Goal: Task Accomplishment & Management: Complete application form

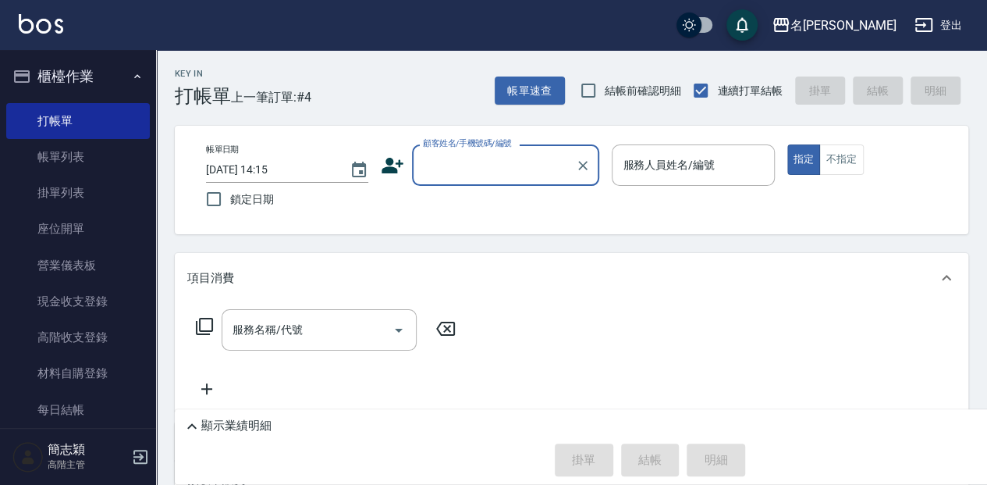
click at [471, 164] on input "顧客姓名/手機號碼/編號" at bounding box center [494, 164] width 150 height 27
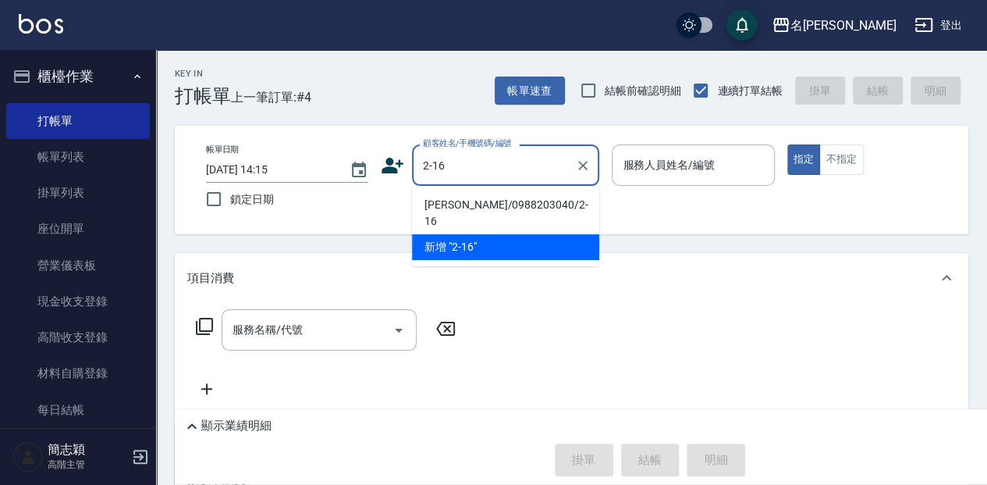
click at [492, 204] on li "[PERSON_NAME]/0988203040/2-16" at bounding box center [505, 213] width 187 height 42
type input "[PERSON_NAME]/0988203040/2-16"
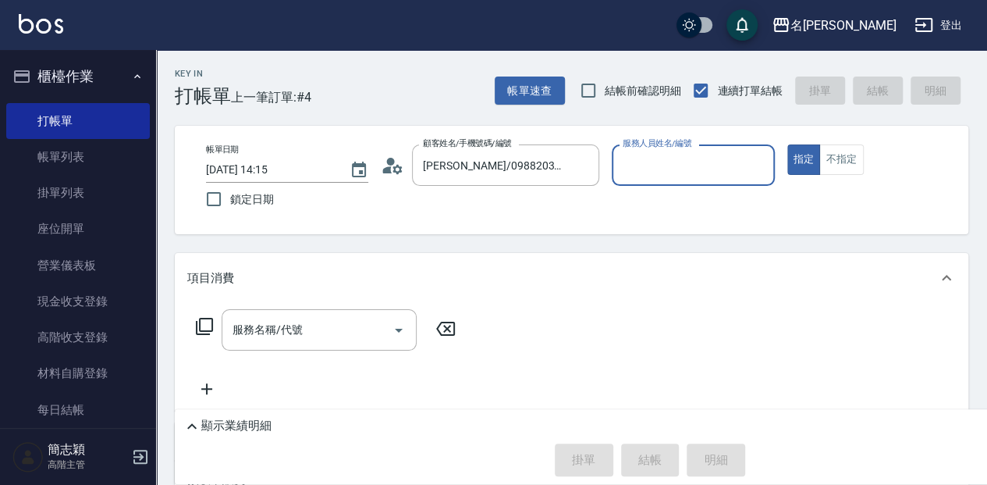
type input "[PERSON_NAME]-2"
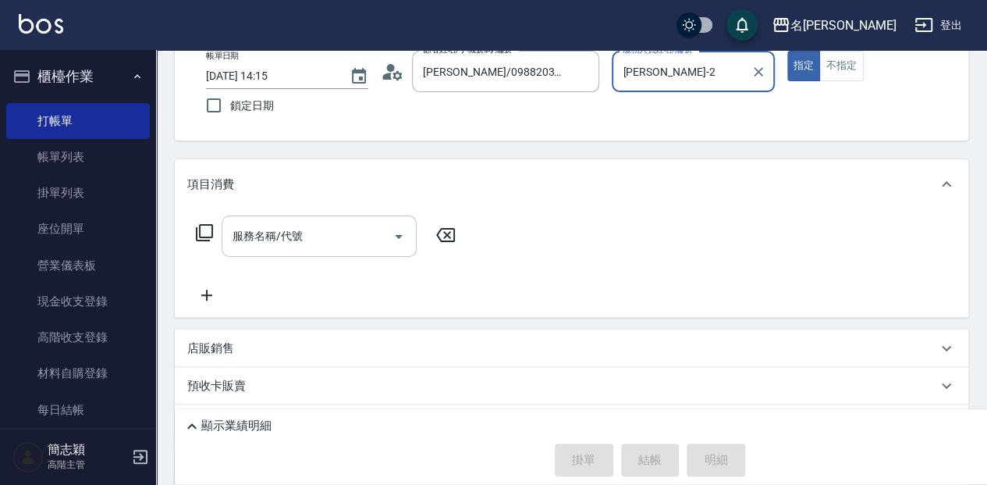
scroll to position [104, 0]
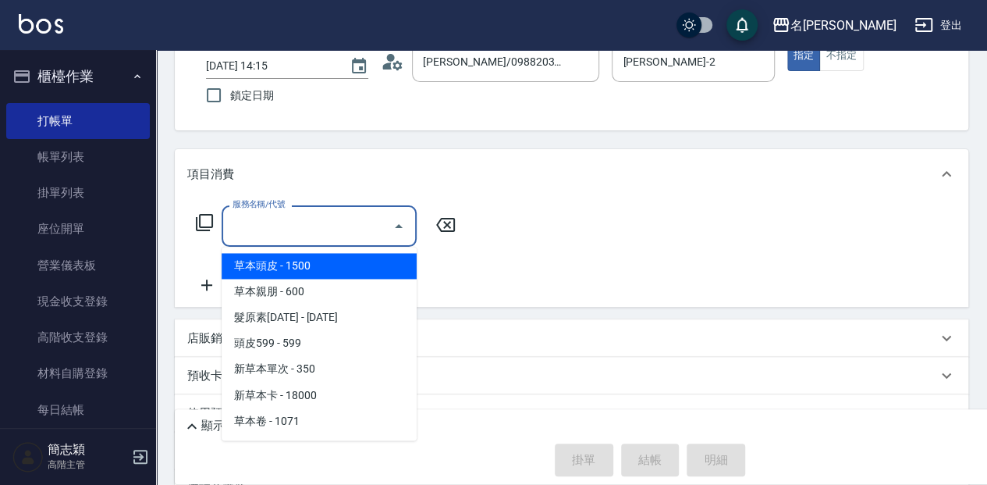
click at [361, 224] on input "服務名稱/代號" at bounding box center [308, 225] width 158 height 27
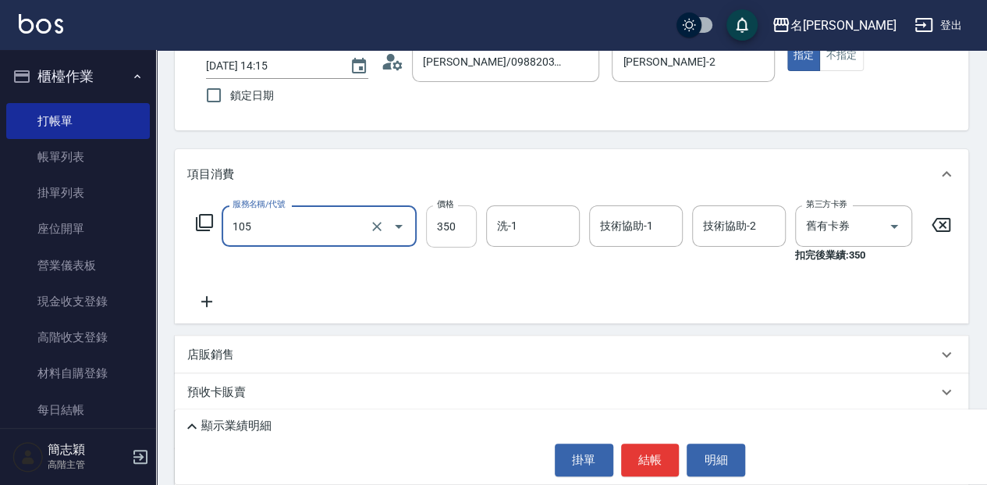
type input "新草本單次(105)"
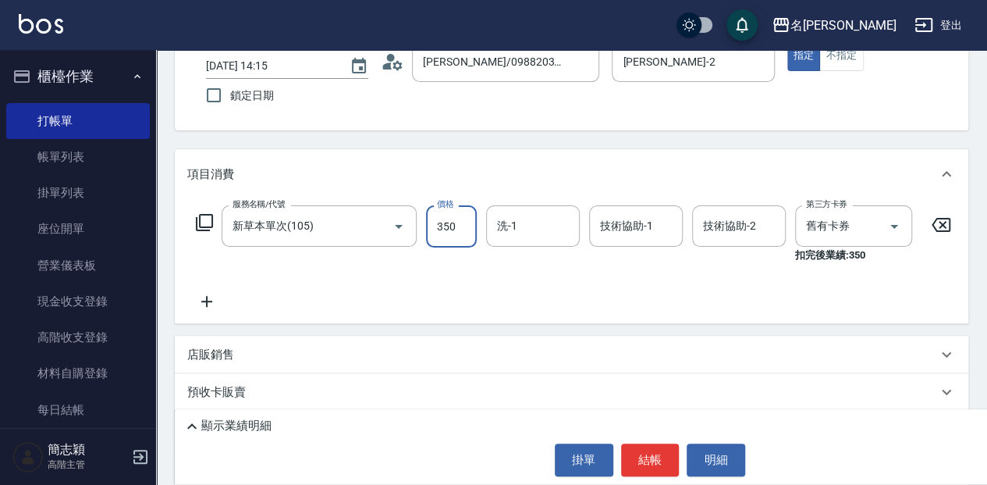
click at [451, 228] on input "350" at bounding box center [451, 226] width 51 height 42
type input "525"
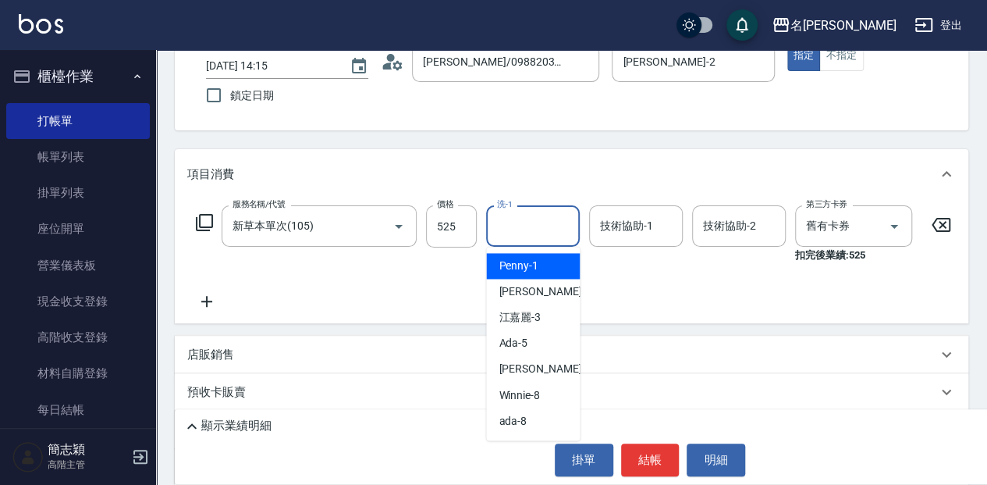
click at [522, 222] on input "洗-1" at bounding box center [533, 225] width 80 height 27
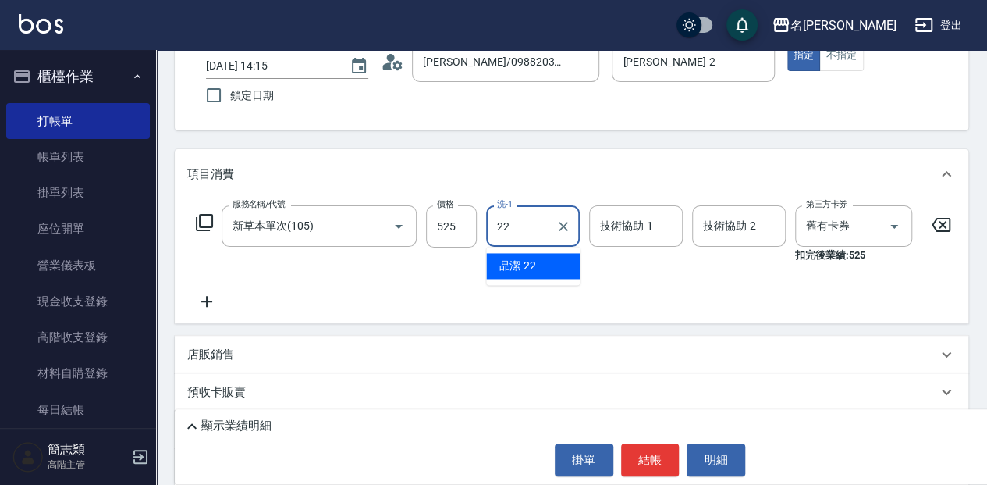
drag, startPoint x: 546, startPoint y: 261, endPoint x: 582, endPoint y: 237, distance: 43.5
click at [552, 258] on div "品潔 -22" at bounding box center [533, 266] width 94 height 26
type input "品潔-22"
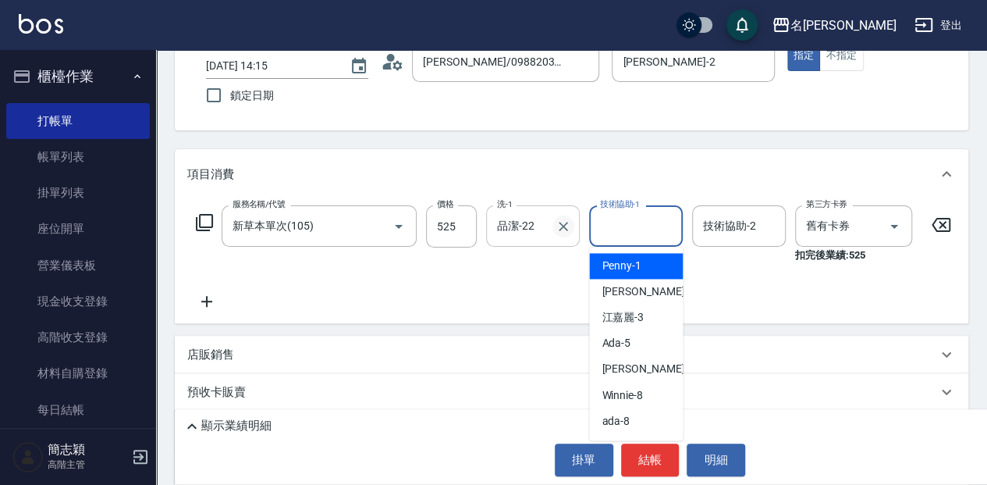
drag, startPoint x: 634, startPoint y: 226, endPoint x: 567, endPoint y: 228, distance: 67.1
click at [633, 226] on input "技術協助-1" at bounding box center [636, 225] width 80 height 27
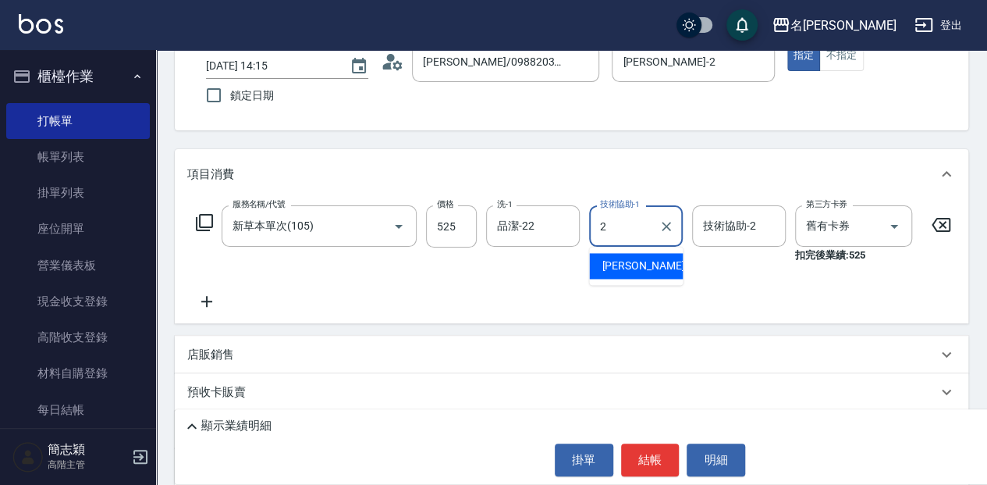
click at [659, 271] on div "[PERSON_NAME] -2" at bounding box center [636, 266] width 94 height 26
type input "[PERSON_NAME]-2"
drag, startPoint x: 732, startPoint y: 222, endPoint x: 654, endPoint y: 225, distance: 78.1
click at [732, 222] on input "技術協助-2" at bounding box center [739, 225] width 80 height 27
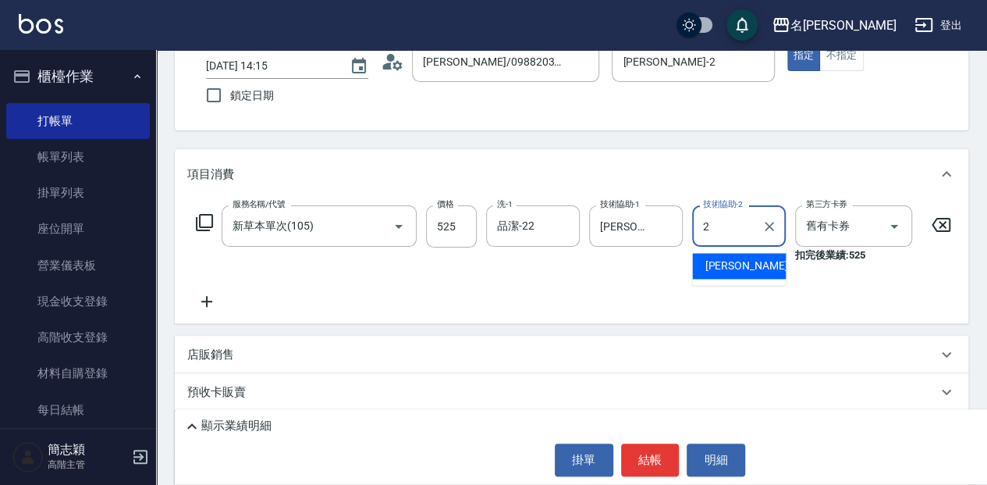
click at [749, 265] on div "[PERSON_NAME] -2" at bounding box center [739, 266] width 94 height 26
type input "[PERSON_NAME]-2"
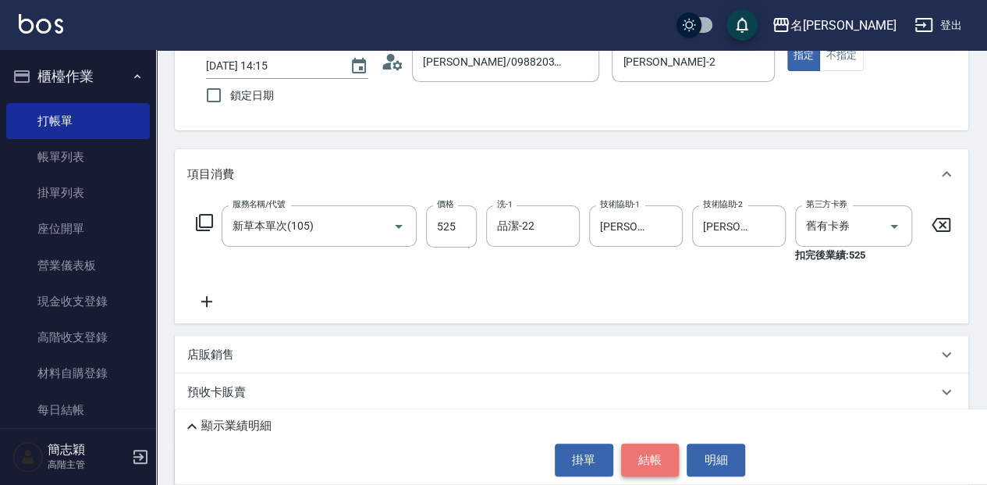
click at [654, 459] on button "結帳" at bounding box center [650, 459] width 59 height 33
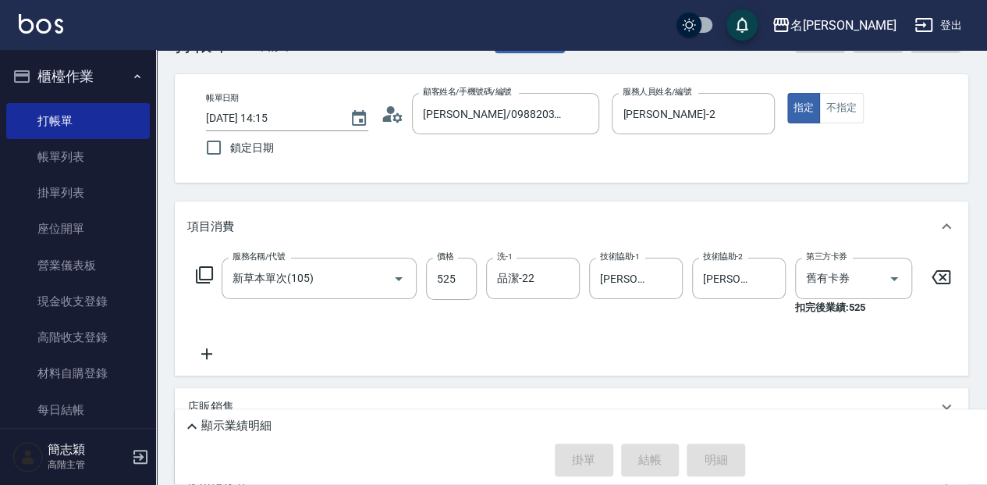
scroll to position [18, 0]
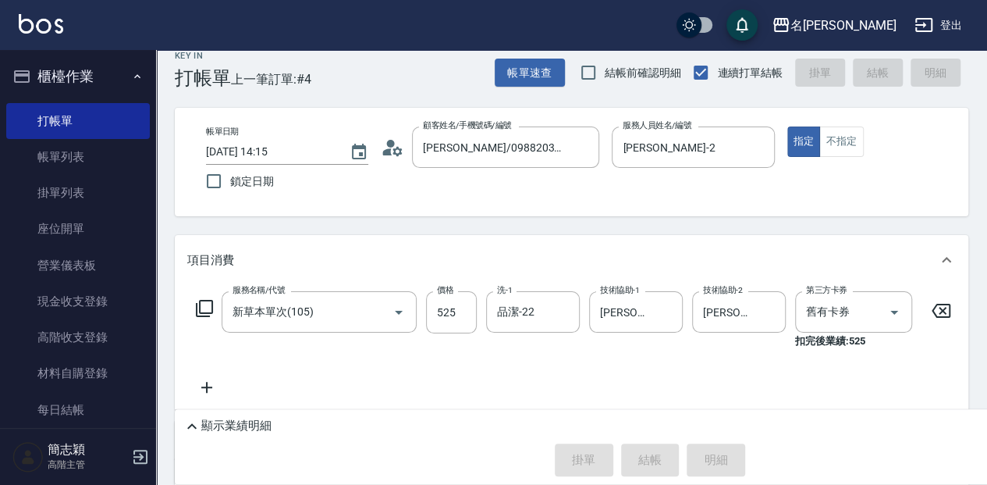
type input "[DATE] 16:20"
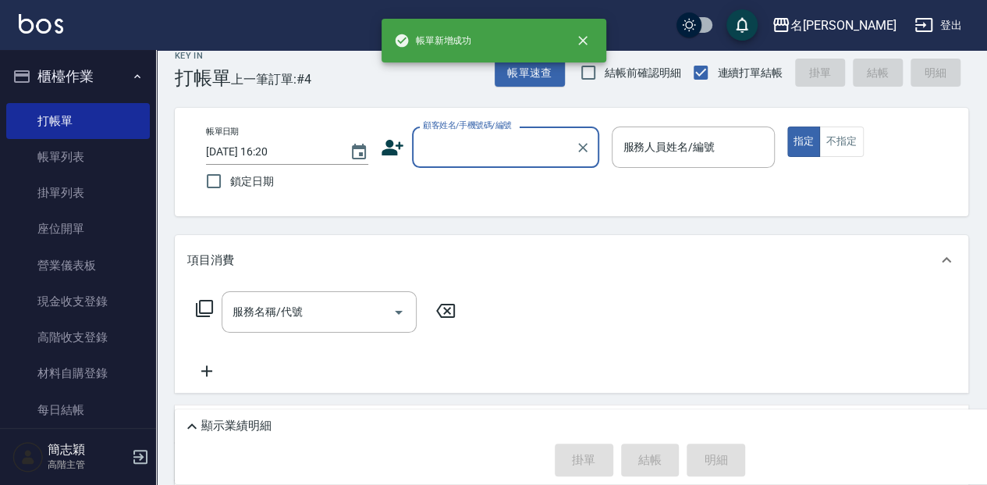
scroll to position [0, 0]
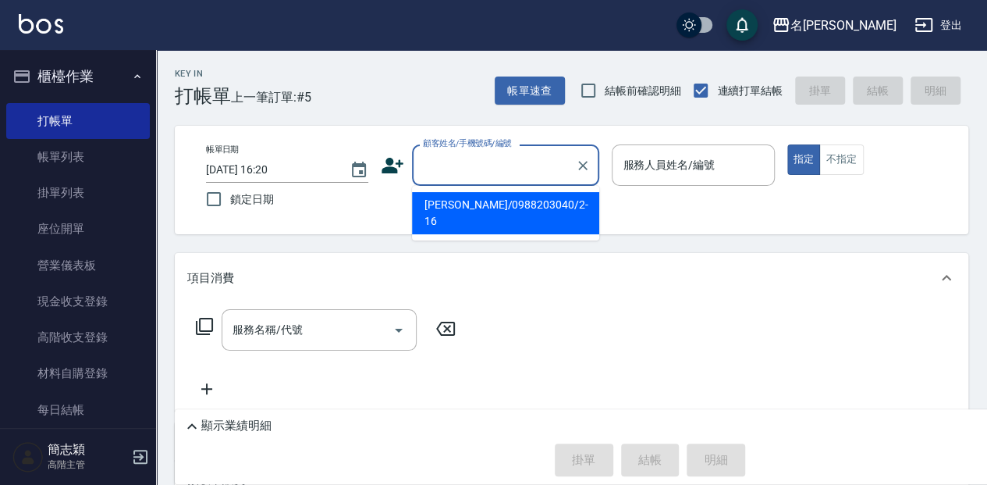
click at [521, 163] on input "顧客姓名/手機號碼/編號" at bounding box center [494, 164] width 150 height 27
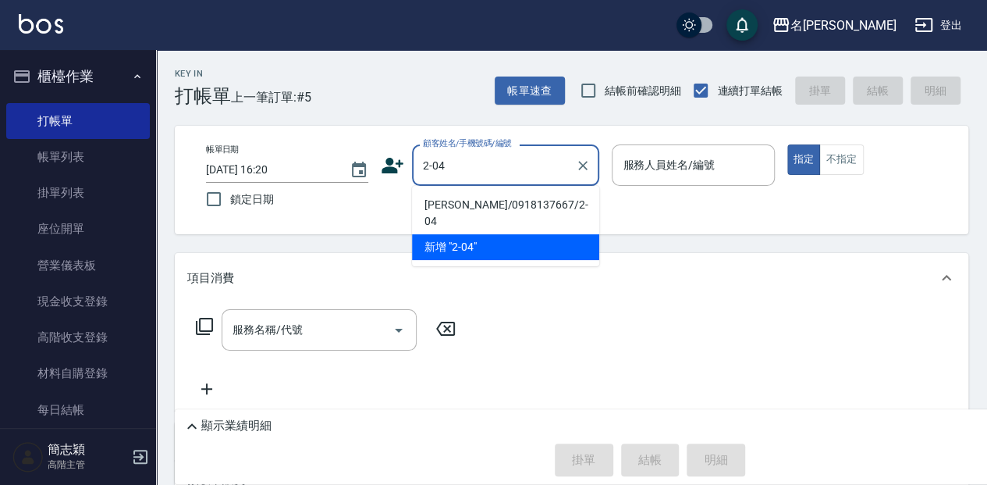
click at [493, 201] on li "[PERSON_NAME]/0918137667/2-04" at bounding box center [505, 213] width 187 height 42
type input "[PERSON_NAME]/0918137667/2-04"
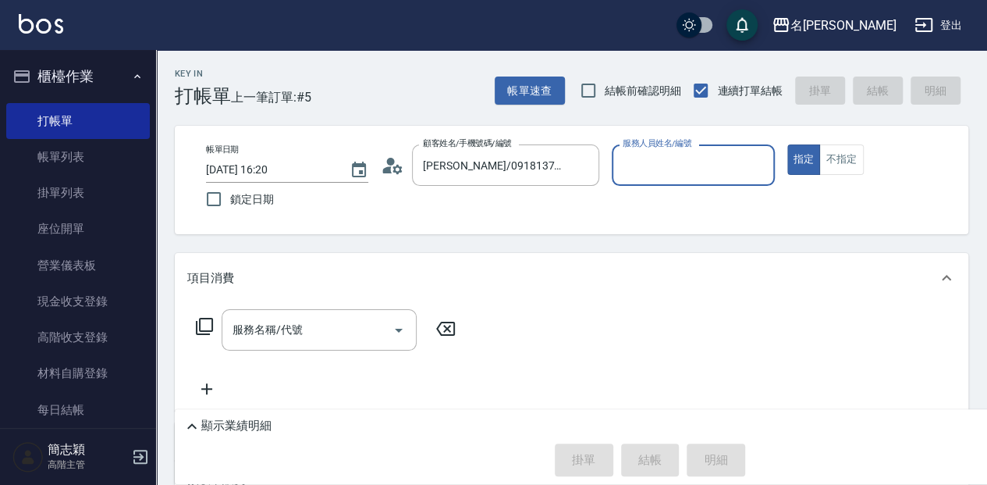
type input "[PERSON_NAME]-2"
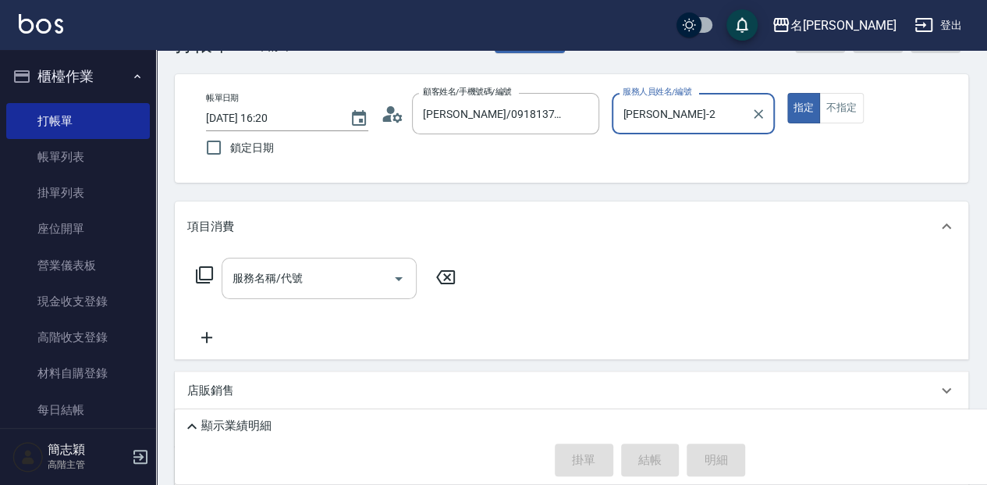
click at [336, 279] on input "服務名稱/代號" at bounding box center [308, 278] width 158 height 27
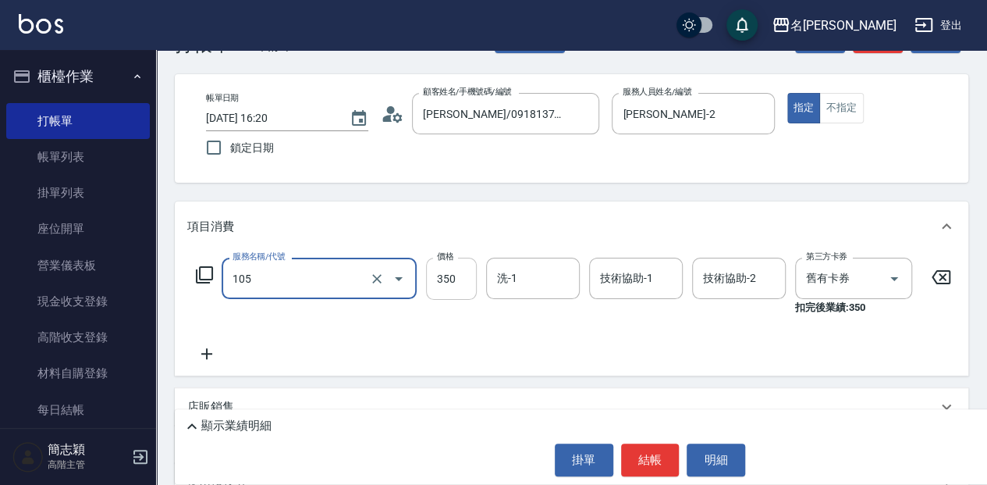
type input "新草本單次(105)"
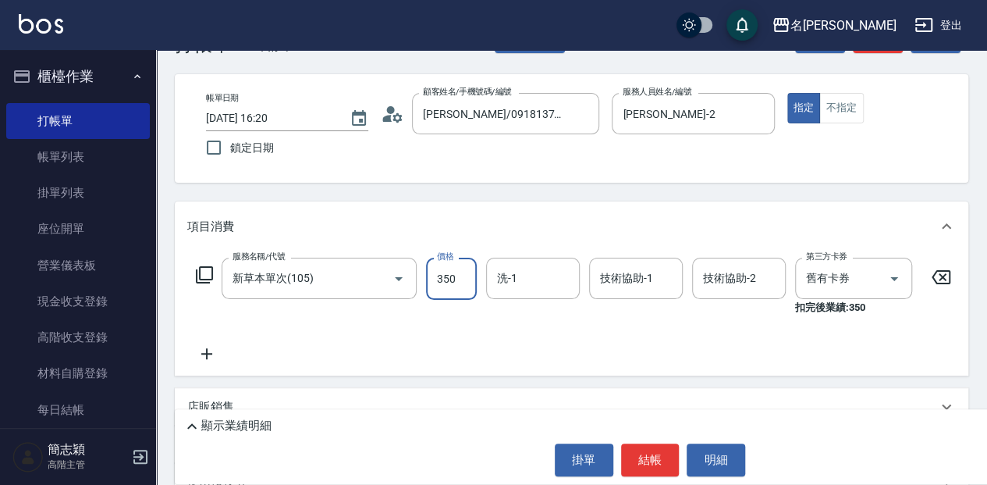
click at [458, 278] on input "350" at bounding box center [451, 279] width 51 height 42
type input "525"
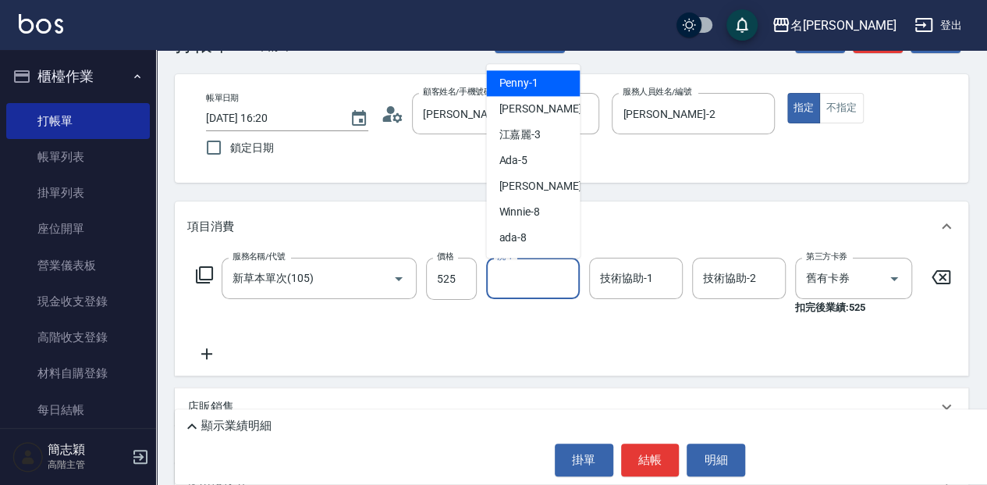
click at [520, 279] on input "洗-1" at bounding box center [533, 278] width 80 height 27
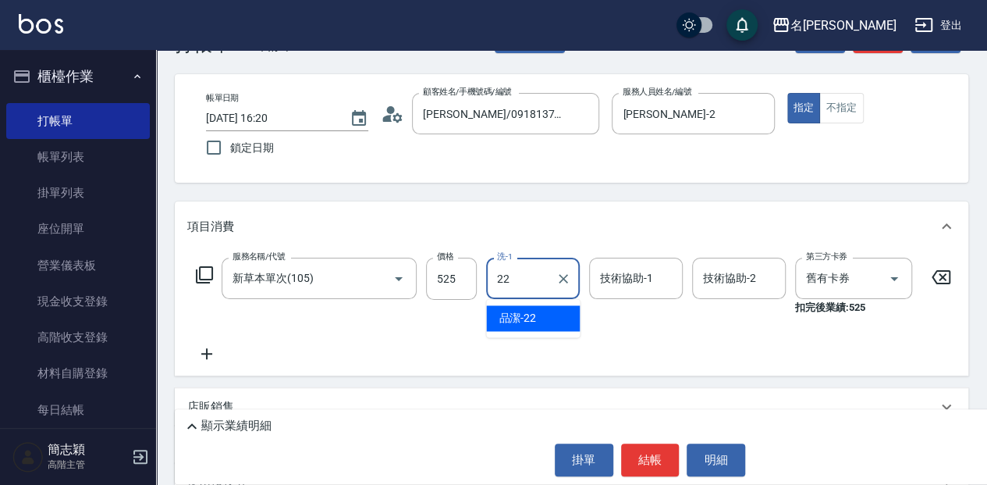
drag, startPoint x: 543, startPoint y: 315, endPoint x: 568, endPoint y: 309, distance: 25.6
click at [548, 315] on div "品潔 -22" at bounding box center [533, 318] width 94 height 26
type input "品潔-22"
drag, startPoint x: 645, startPoint y: 282, endPoint x: 545, endPoint y: 276, distance: 100.1
click at [645, 281] on input "技術協助-1" at bounding box center [636, 278] width 80 height 27
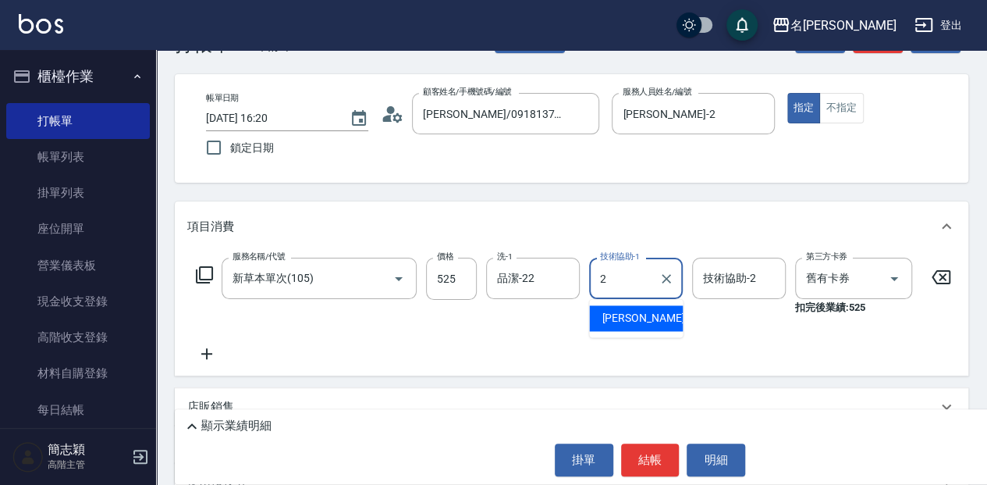
drag, startPoint x: 656, startPoint y: 315, endPoint x: 674, endPoint y: 308, distance: 19.6
click at [657, 315] on div "[PERSON_NAME] -2" at bounding box center [636, 318] width 94 height 26
type input "[PERSON_NAME]-2"
click at [734, 284] on input "技術協助-2" at bounding box center [739, 278] width 80 height 27
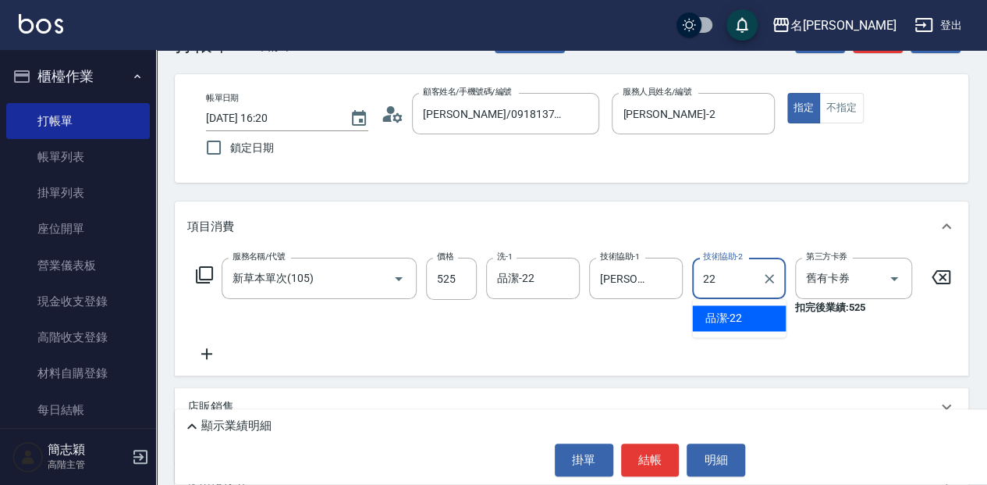
click at [738, 314] on span "品潔 -22" at bounding box center [723, 318] width 37 height 16
type input "品潔-22"
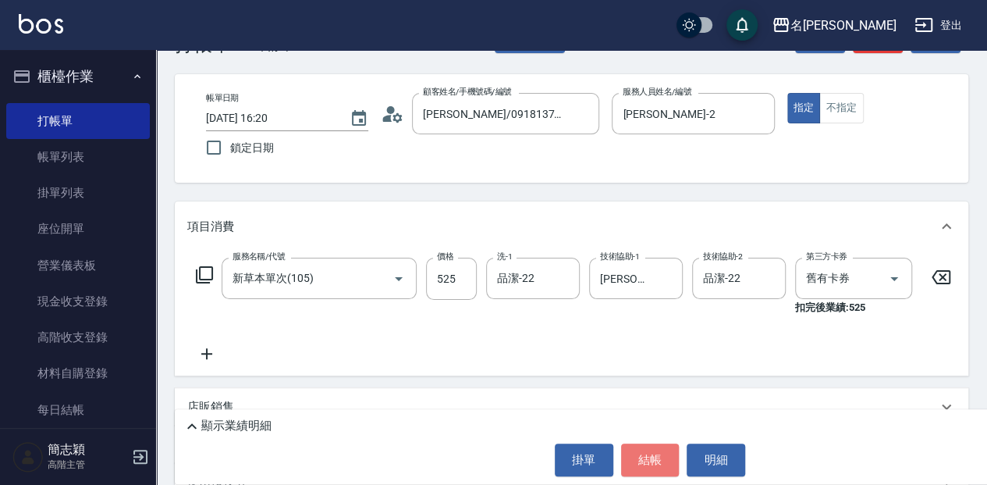
drag, startPoint x: 654, startPoint y: 461, endPoint x: 567, endPoint y: 442, distance: 89.4
click at [653, 461] on button "結帳" at bounding box center [650, 459] width 59 height 33
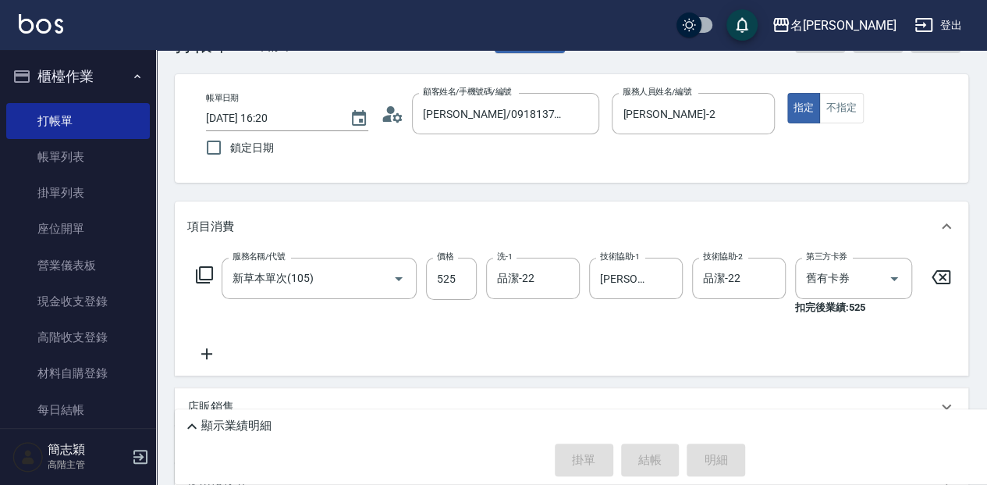
type input "[DATE] 16:21"
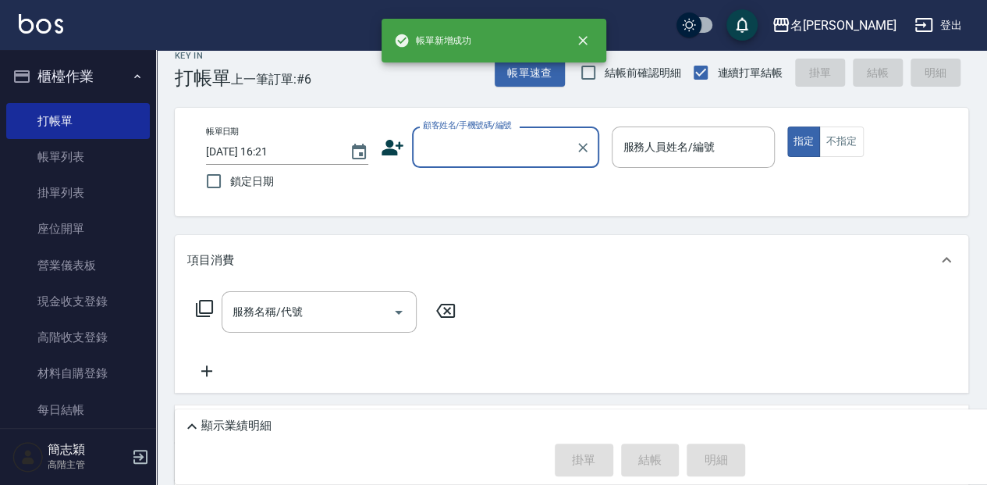
scroll to position [0, 0]
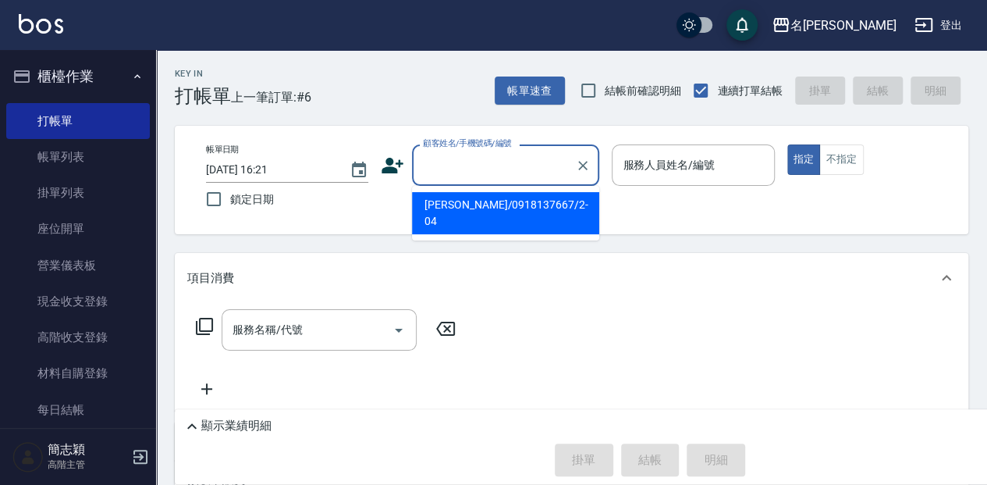
click at [484, 166] on input "顧客姓名/手機號碼/編號" at bounding box center [494, 164] width 150 height 27
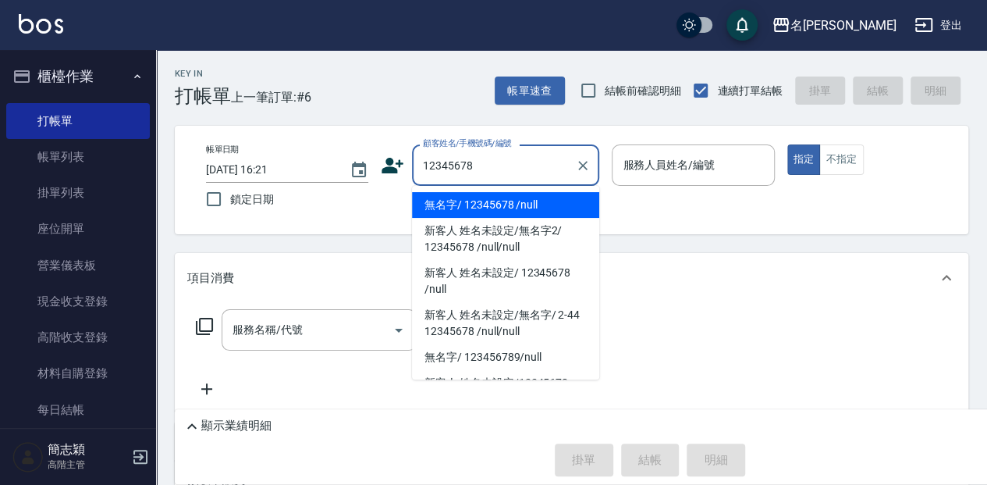
click at [546, 203] on li "無名字/ 12345678 /null" at bounding box center [505, 205] width 187 height 26
type input "無名字/ 12345678 /null"
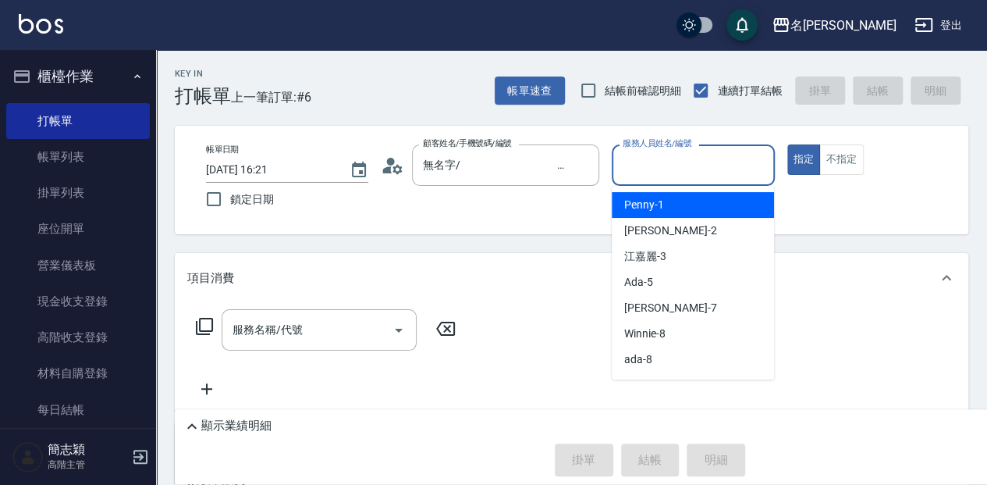
click at [718, 159] on input "服務人員姓名/編號" at bounding box center [693, 164] width 148 height 27
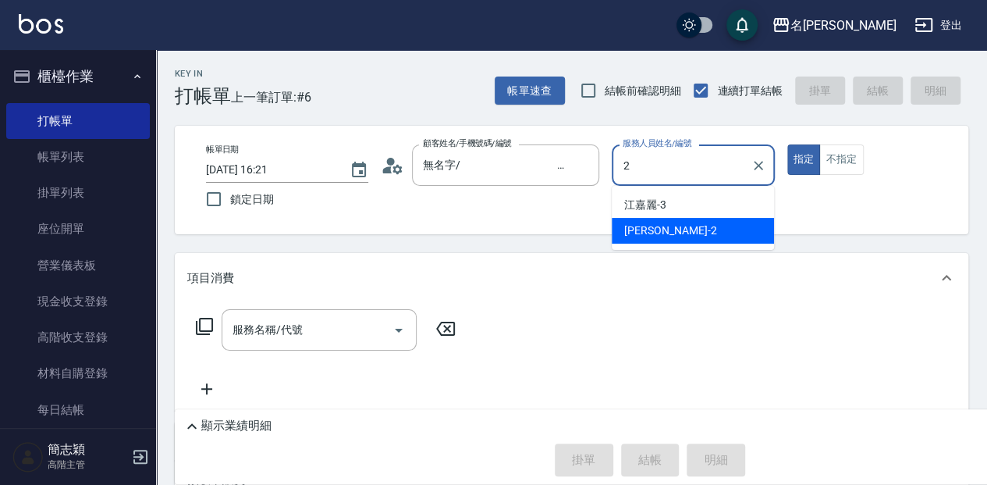
click at [707, 226] on div "[PERSON_NAME] -2" at bounding box center [693, 231] width 162 height 26
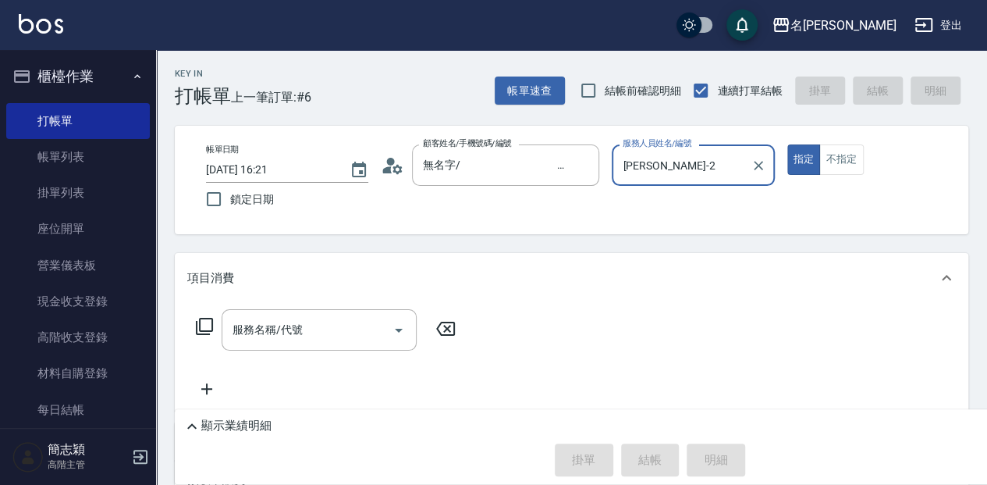
scroll to position [52, 0]
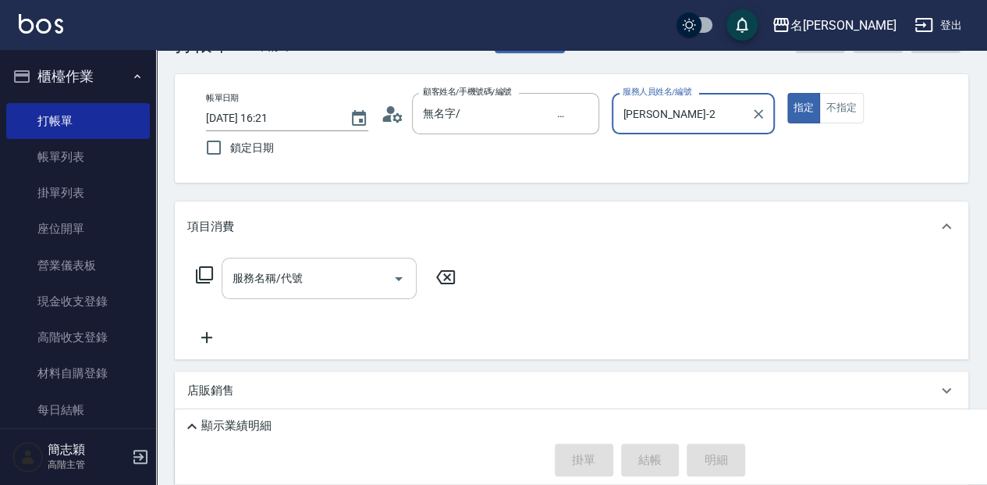
type input "[PERSON_NAME]-2"
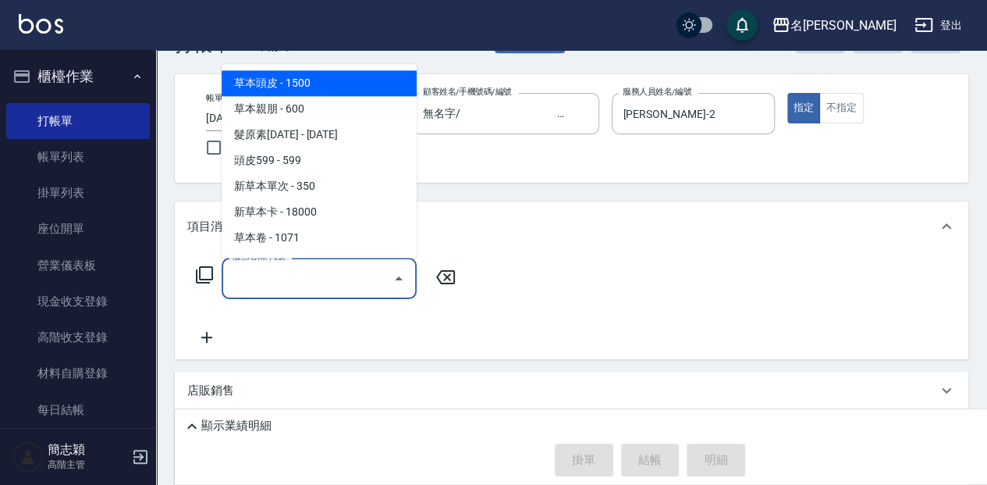
click at [334, 269] on input "服務名稱/代號" at bounding box center [308, 278] width 158 height 27
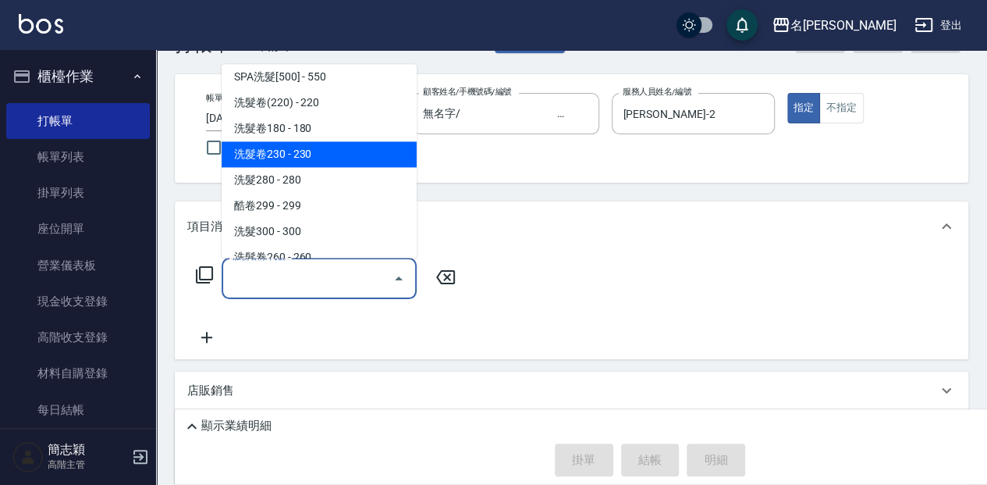
scroll to position [676, 0]
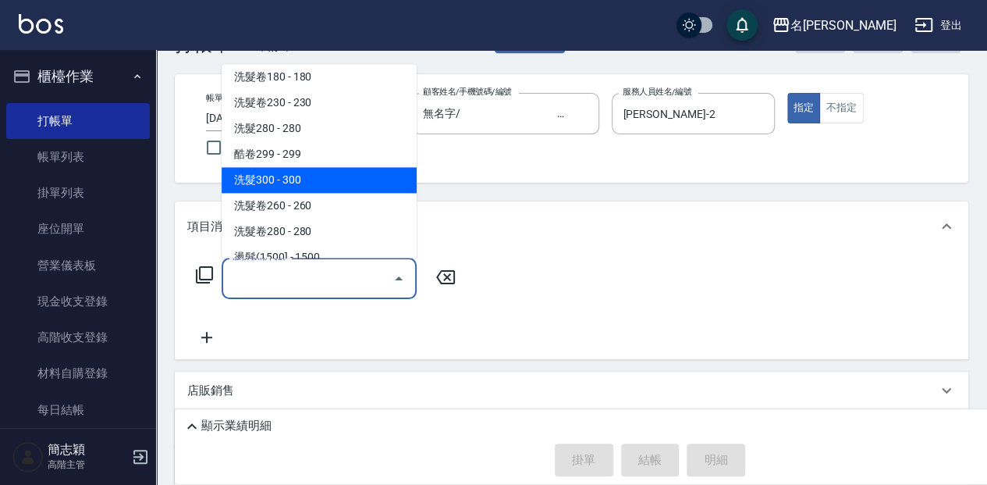
click at [358, 180] on span "洗髮300 - 300" at bounding box center [319, 180] width 195 height 26
type input "洗髮300(221)"
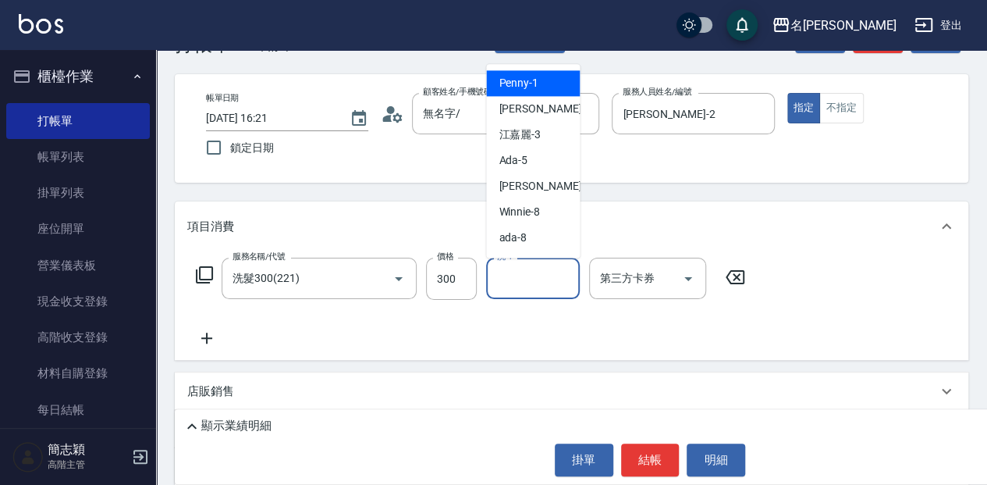
click at [531, 274] on input "洗-1" at bounding box center [533, 278] width 80 height 27
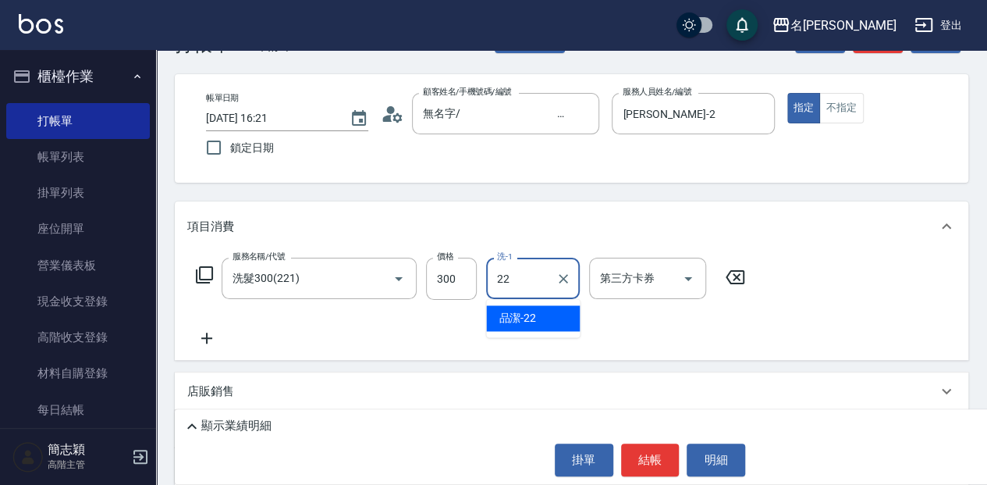
click at [556, 308] on div "品潔 -22" at bounding box center [533, 318] width 94 height 26
type input "品潔-22"
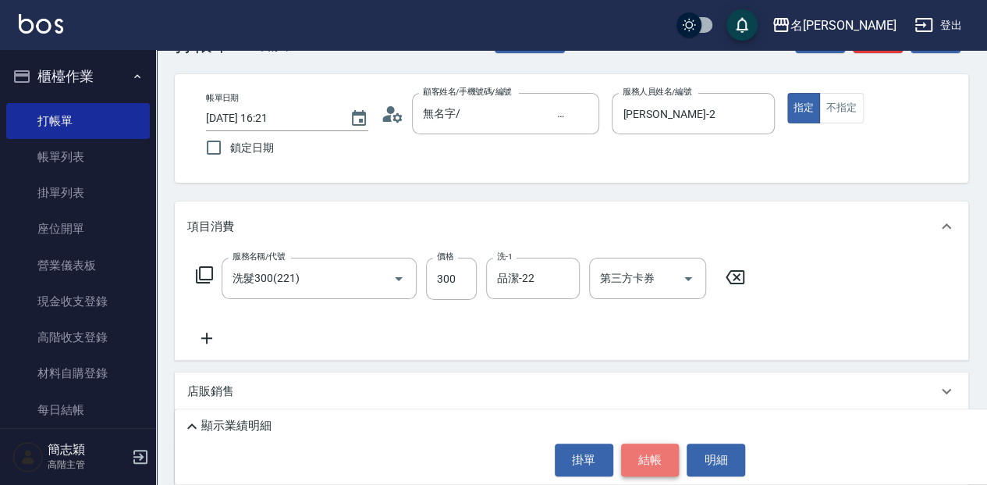
click at [660, 464] on button "結帳" at bounding box center [650, 459] width 59 height 33
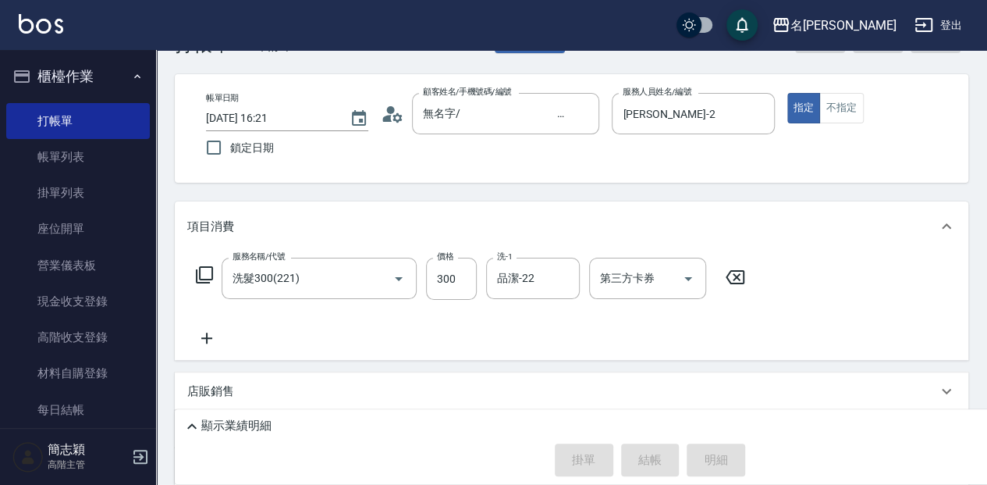
type input "[DATE] 16:23"
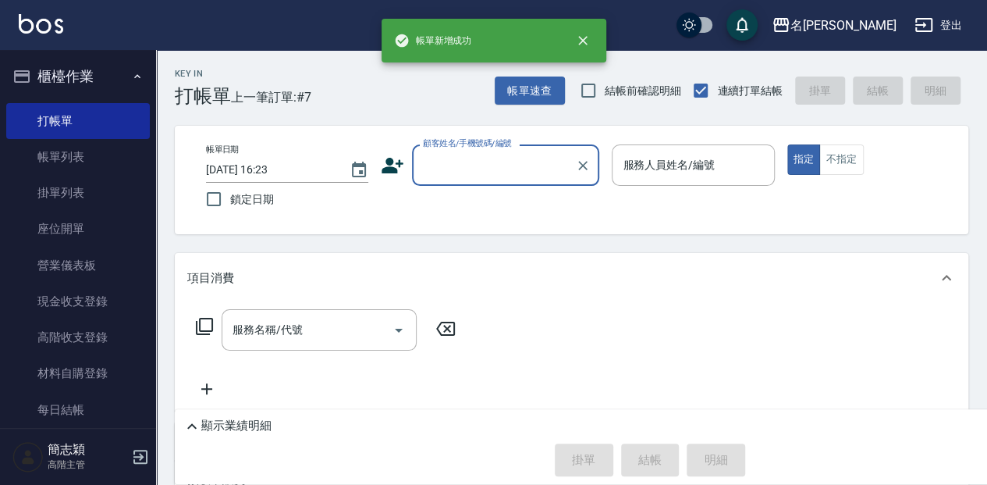
scroll to position [52, 0]
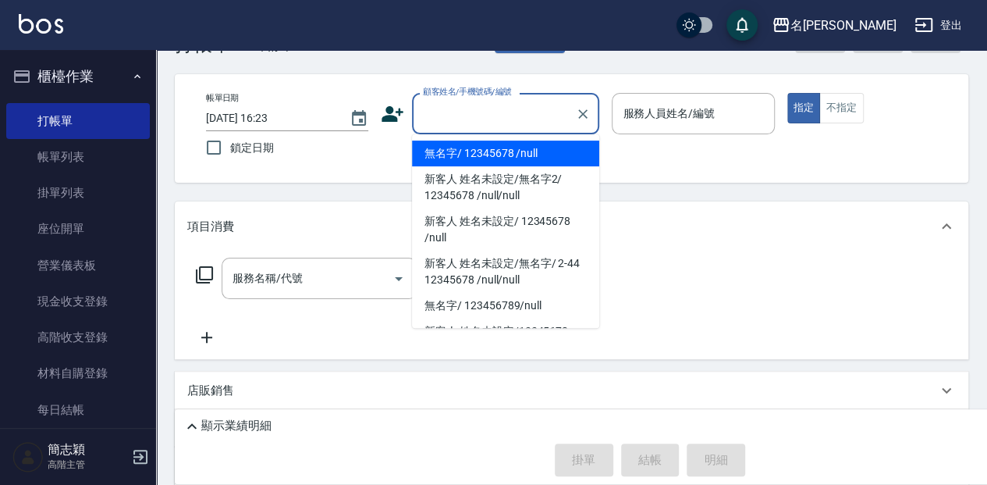
click at [507, 115] on input "顧客姓名/手機號碼/編號" at bounding box center [494, 113] width 150 height 27
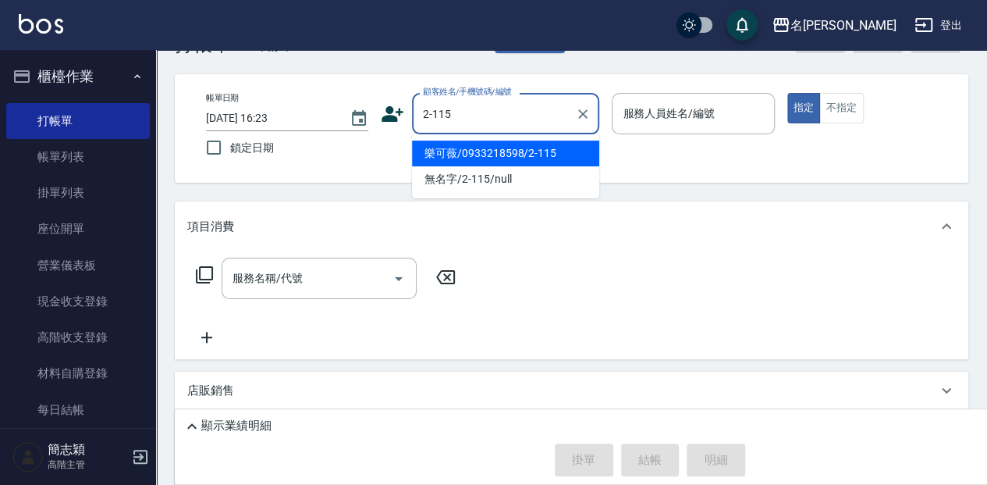
click at [542, 150] on li "樂可薇/0933218598/2-115" at bounding box center [505, 154] width 187 height 26
type input "樂可薇/0933218598/2-115"
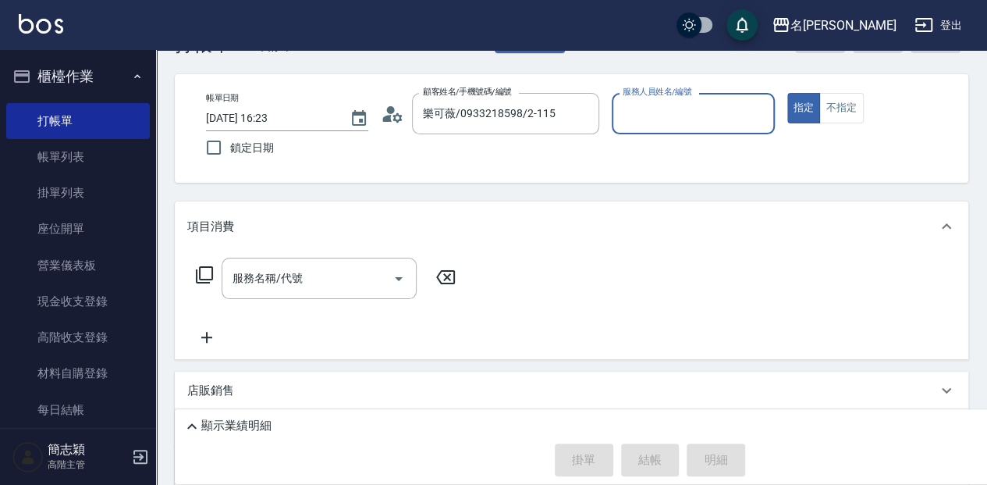
type input "[PERSON_NAME]-2"
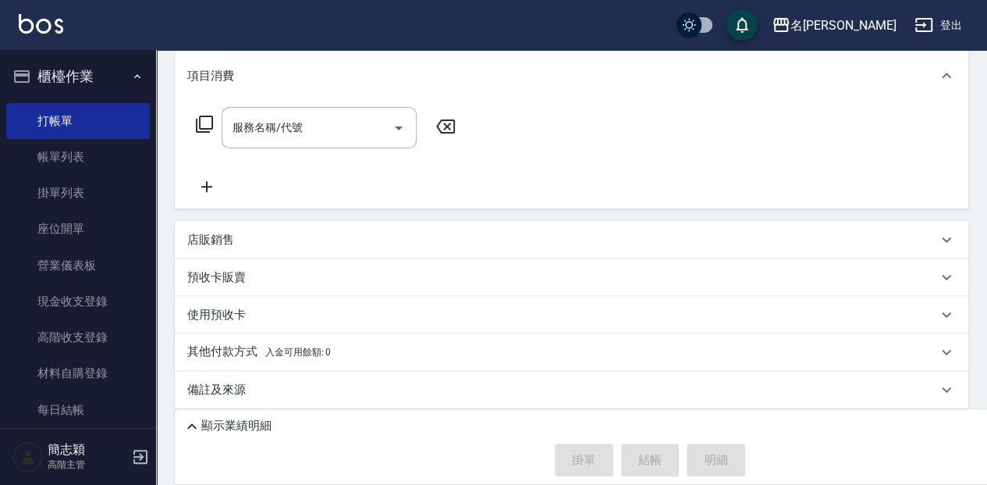
scroll to position [208, 0]
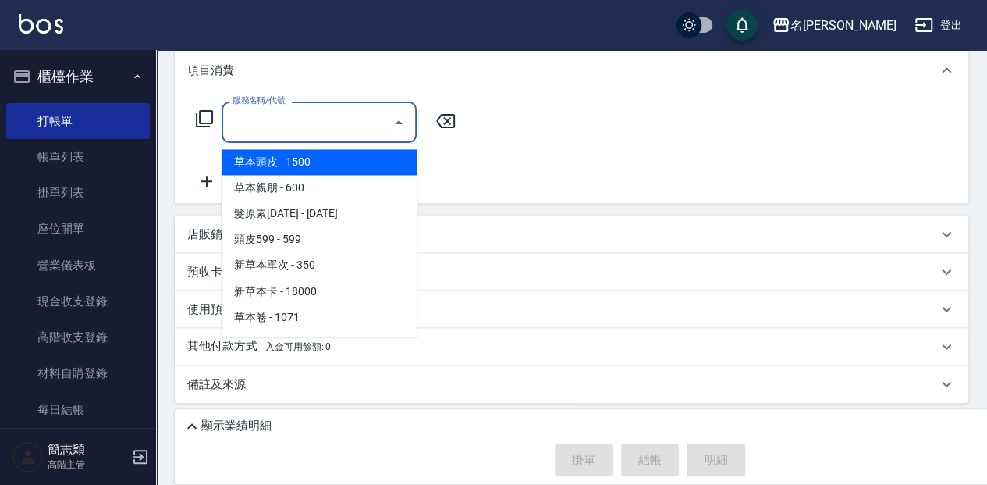
click at [323, 128] on input "服務名稱/代號" at bounding box center [308, 121] width 158 height 27
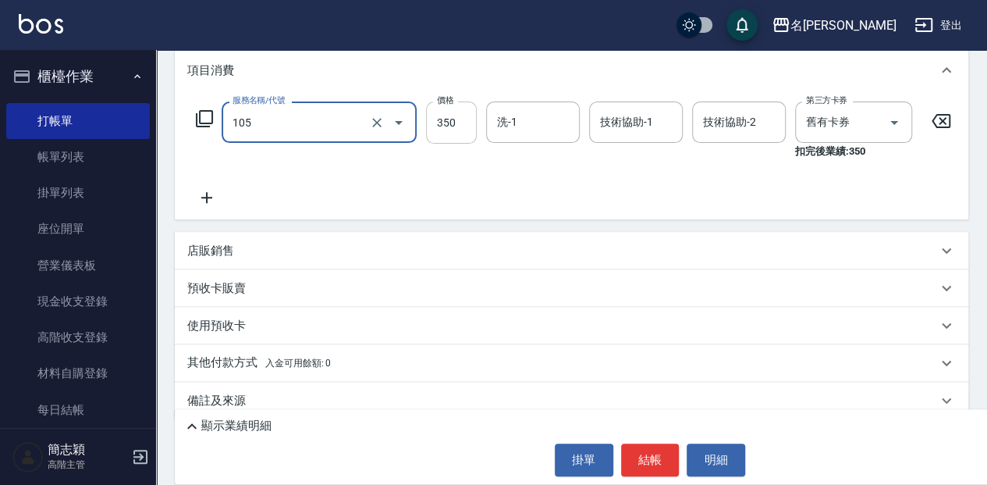
type input "新草本單次(105)"
click at [445, 121] on input "350" at bounding box center [451, 122] width 51 height 42
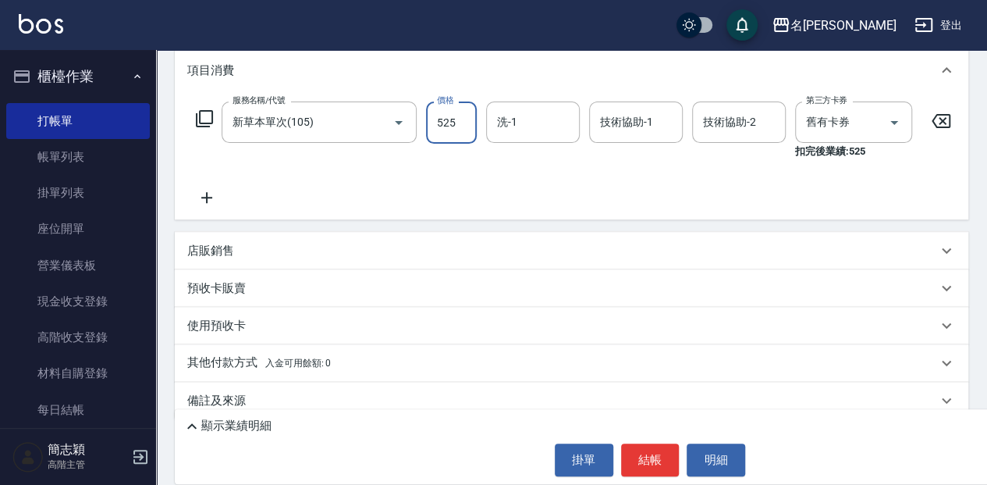
type input "525"
click at [524, 117] on input "洗-1" at bounding box center [533, 121] width 80 height 27
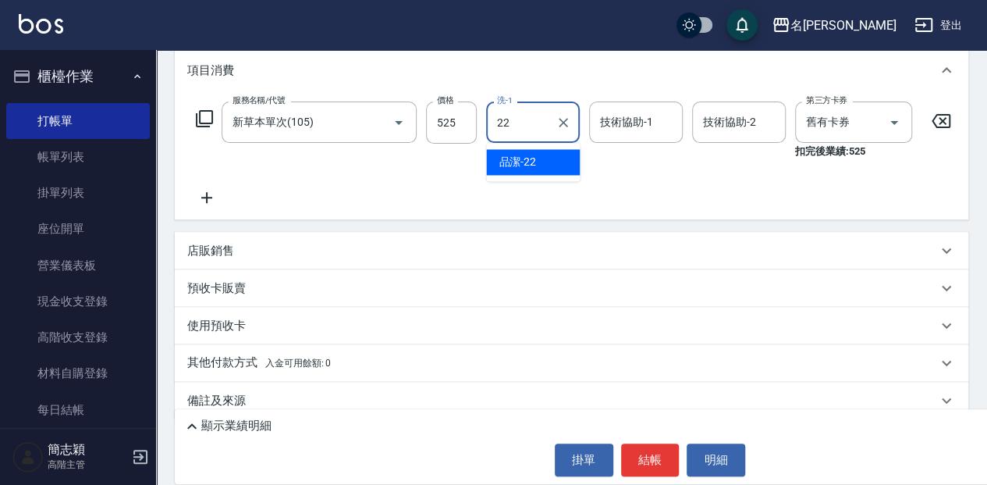
click at [560, 169] on div "品潔 -22" at bounding box center [533, 162] width 94 height 26
type input "品潔-22"
click at [636, 120] on input "技術協助-1" at bounding box center [636, 121] width 80 height 27
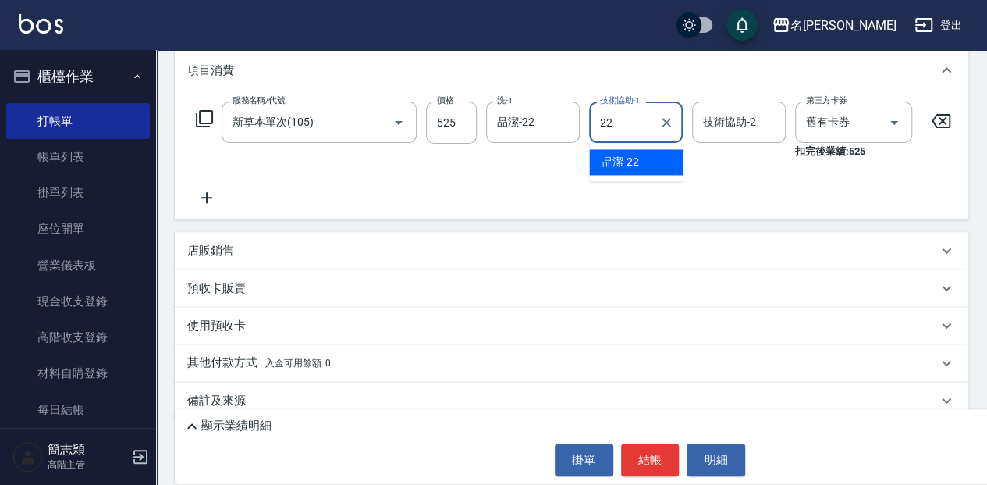
click at [649, 164] on div "品潔 -22" at bounding box center [636, 162] width 94 height 26
type input "品潔-22"
click at [725, 116] on input "技術協助-2" at bounding box center [739, 121] width 80 height 27
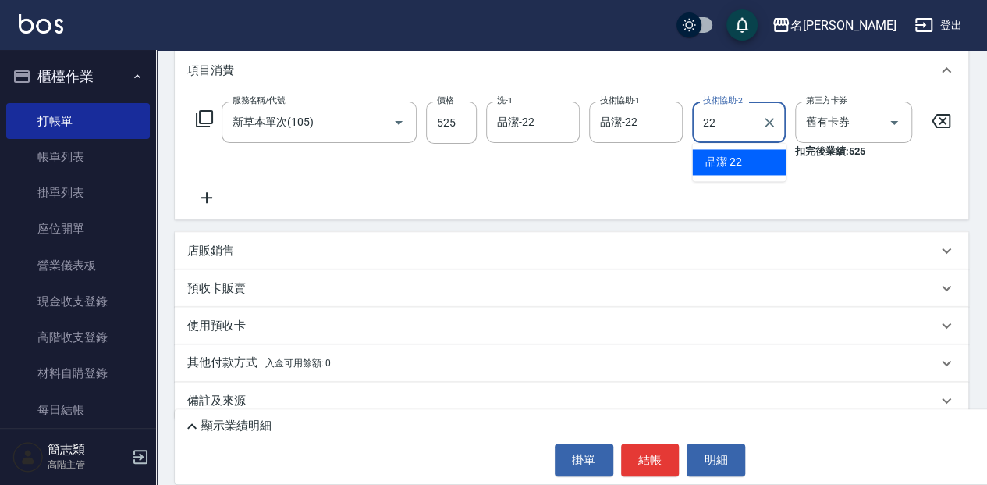
click at [732, 166] on span "品潔 -22" at bounding box center [723, 162] width 37 height 16
type input "品潔-22"
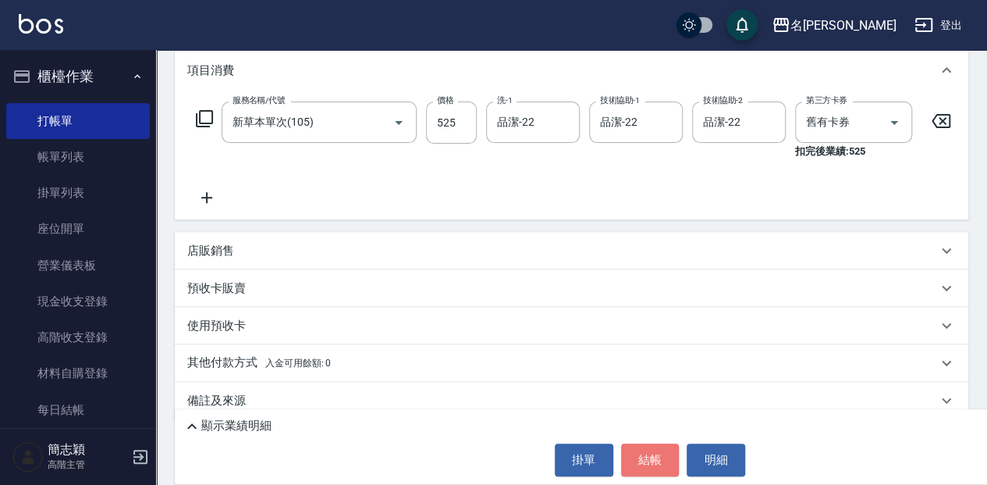
drag, startPoint x: 657, startPoint y: 466, endPoint x: 601, endPoint y: 415, distance: 75.7
click at [658, 466] on button "結帳" at bounding box center [650, 459] width 59 height 33
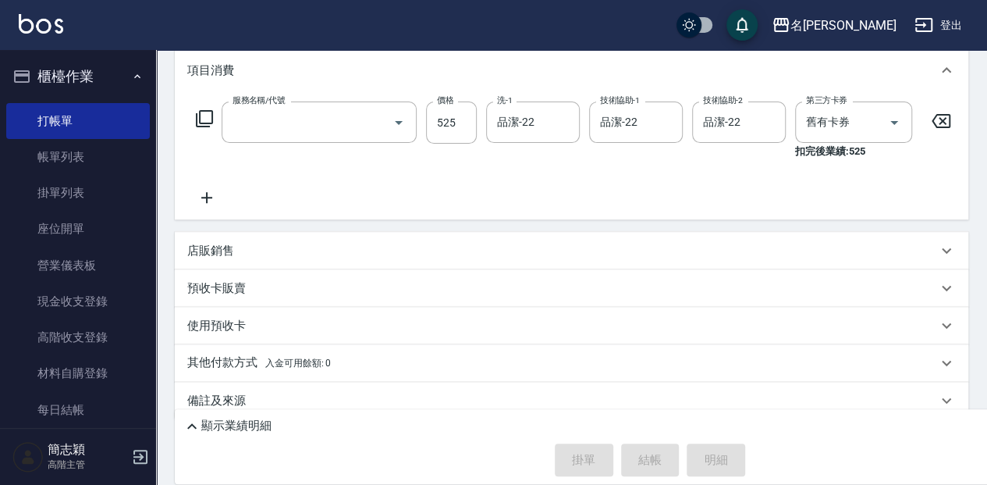
scroll to position [0, 0]
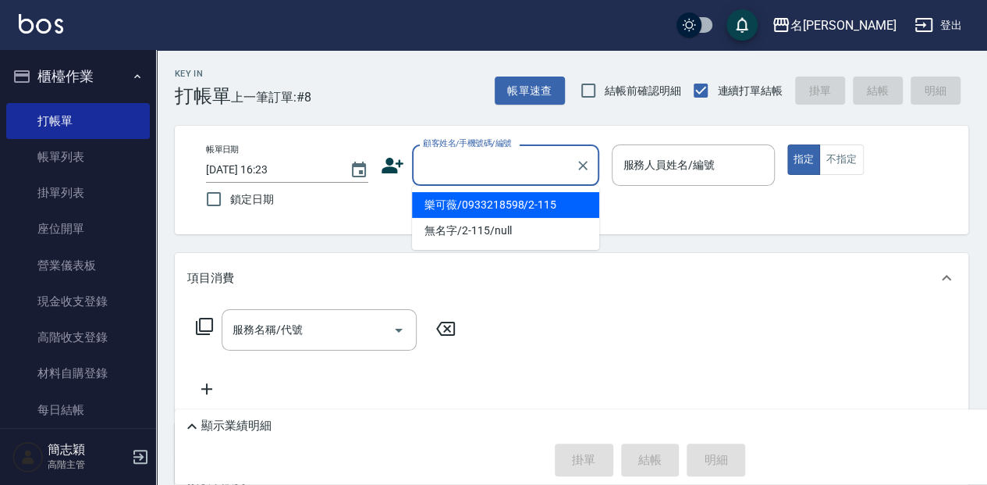
click at [521, 165] on input "顧客姓名/手機號碼/編號" at bounding box center [494, 164] width 150 height 27
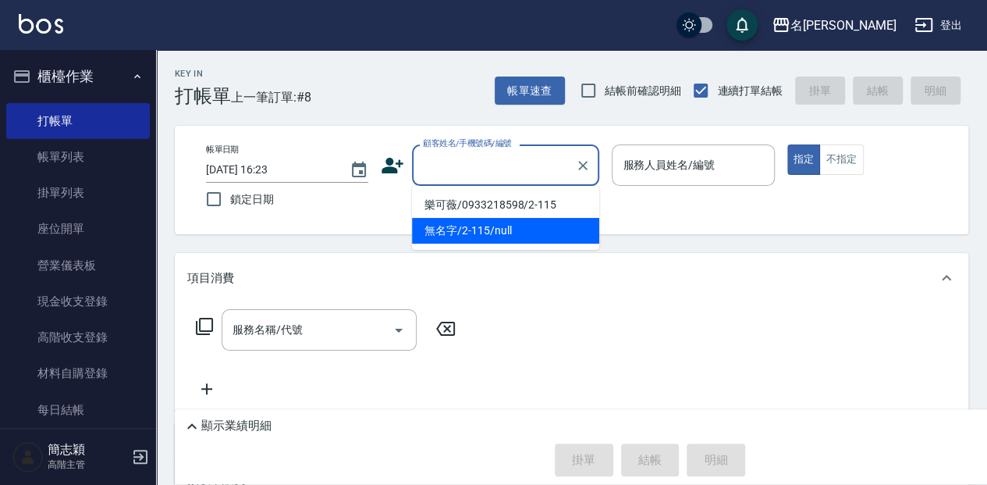
click at [526, 228] on li "無名字/2-115/null" at bounding box center [505, 231] width 187 height 26
type input "無名字/2-115/null"
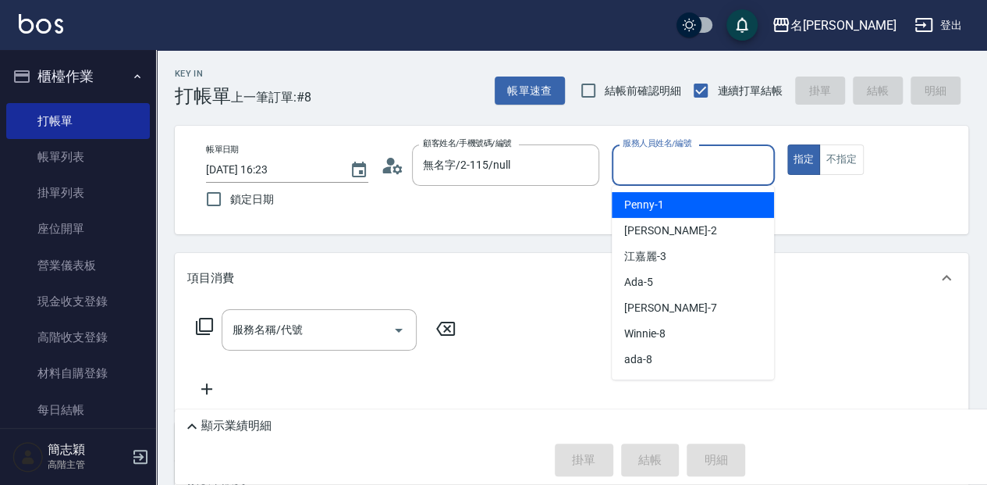
click at [659, 161] on input "服務人員姓名/編號" at bounding box center [693, 164] width 148 height 27
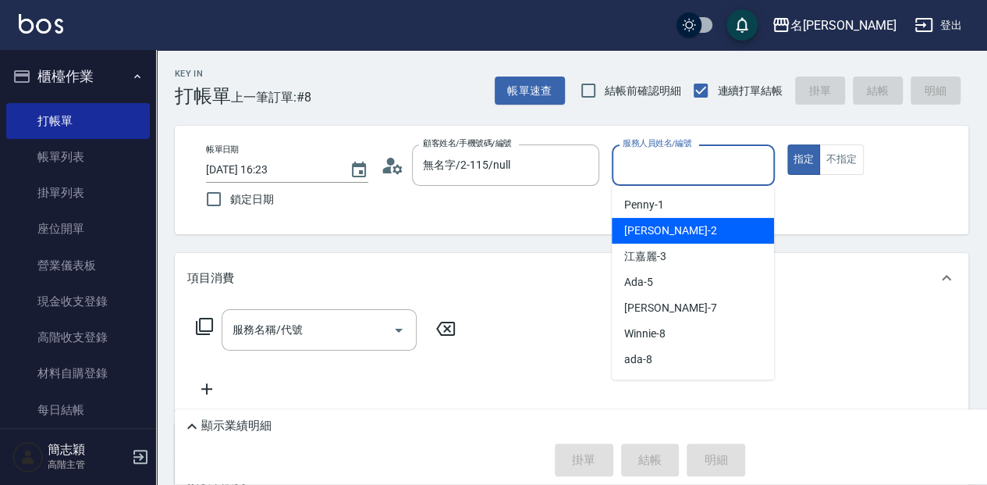
click at [667, 234] on div "[PERSON_NAME] -2" at bounding box center [693, 231] width 162 height 26
type input "[PERSON_NAME]-2"
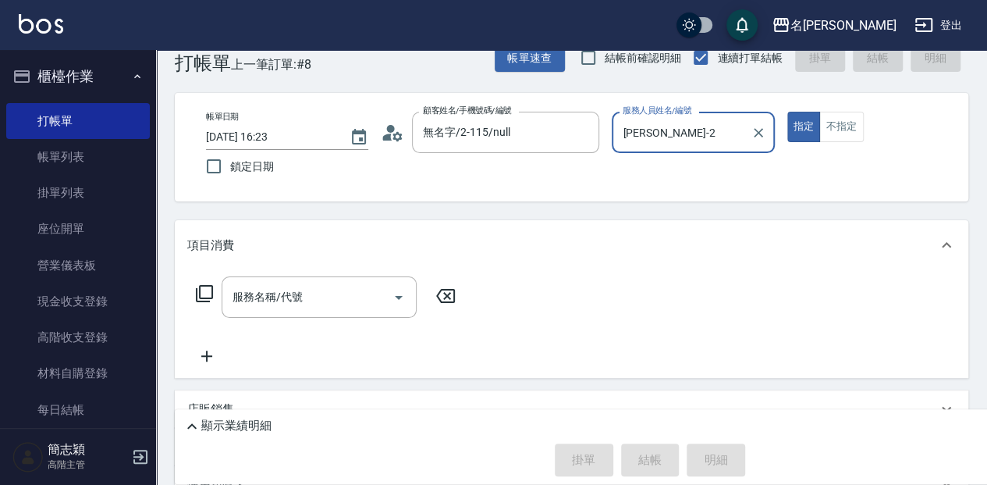
scroll to position [52, 0]
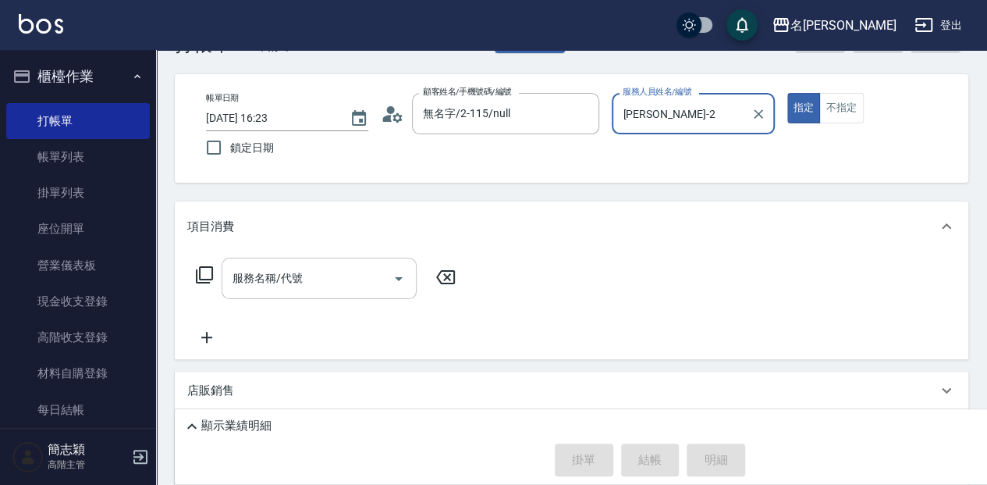
click at [321, 265] on input "服務名稱/代號" at bounding box center [308, 278] width 158 height 27
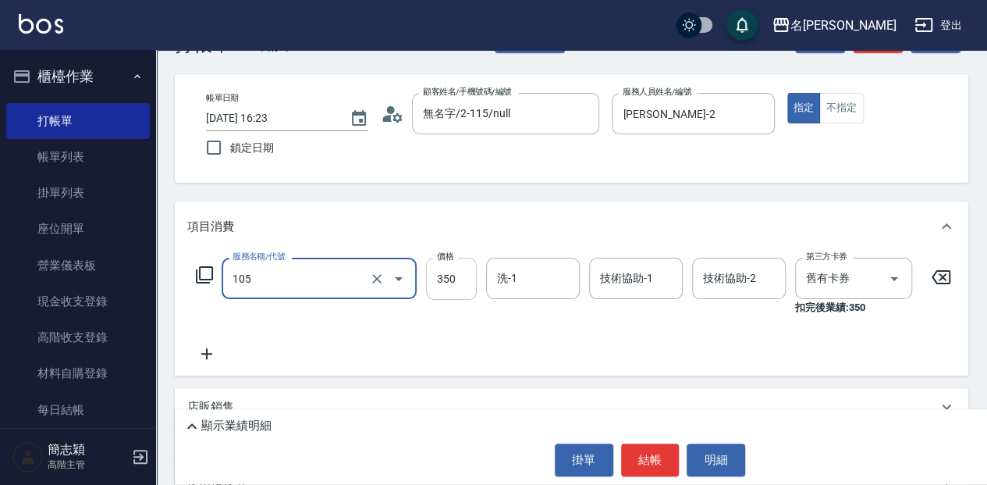
type input "新草本單次(105)"
click at [457, 278] on input "350" at bounding box center [451, 279] width 51 height 42
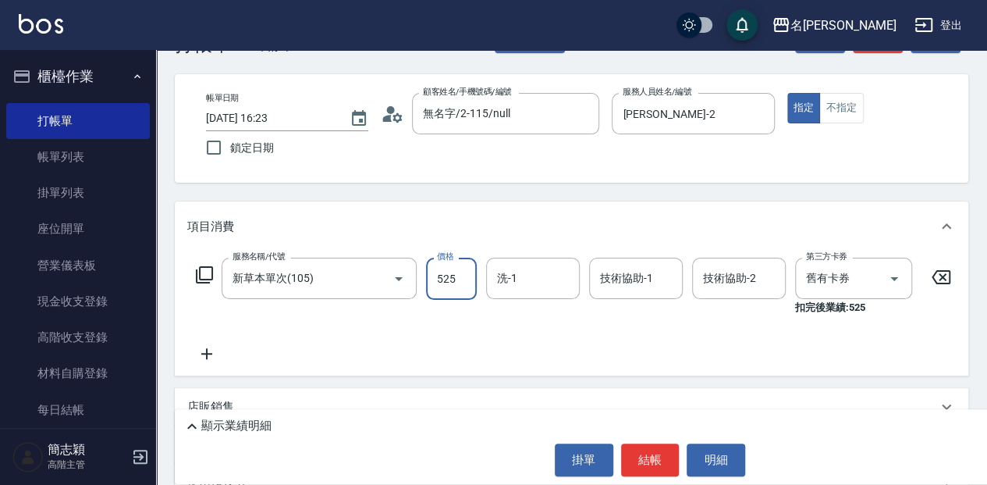
type input "525"
click at [536, 276] on input "洗-1" at bounding box center [533, 278] width 80 height 27
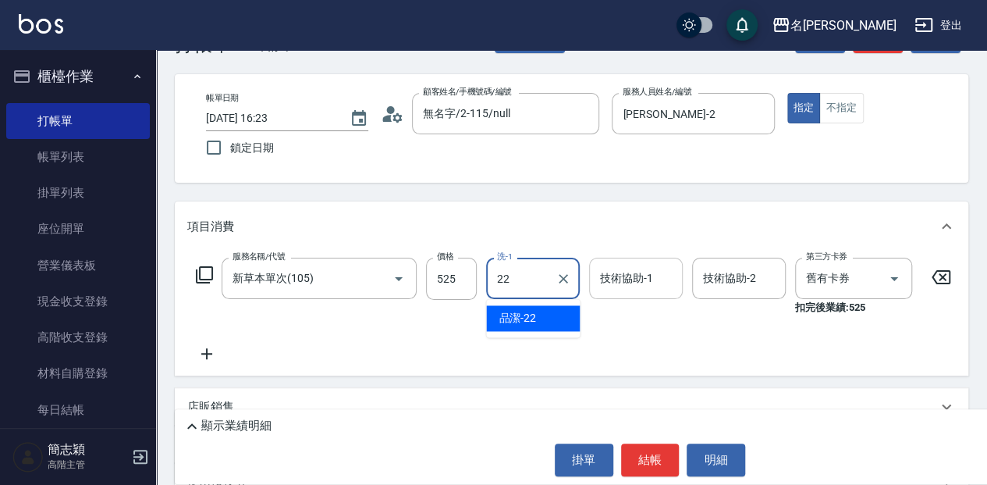
drag, startPoint x: 550, startPoint y: 315, endPoint x: 637, endPoint y: 276, distance: 95.3
click at [554, 314] on div "品潔 -22" at bounding box center [533, 318] width 94 height 26
type input "品潔-22"
click at [654, 269] on input "技術協助-1" at bounding box center [636, 278] width 80 height 27
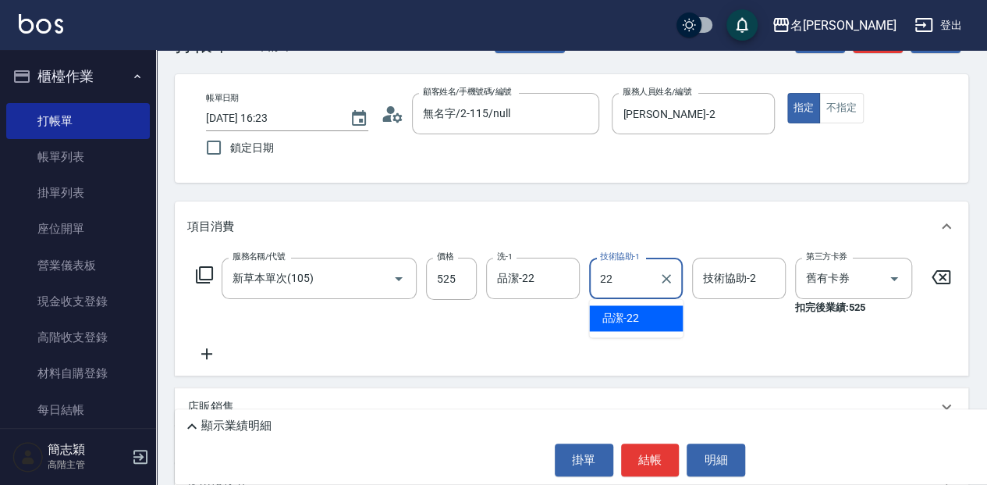
drag, startPoint x: 662, startPoint y: 322, endPoint x: 761, endPoint y: 295, distance: 102.6
click at [663, 322] on div "品潔 -22" at bounding box center [636, 318] width 94 height 26
type input "品潔-22"
click at [764, 279] on input "技術協助-2" at bounding box center [739, 278] width 80 height 27
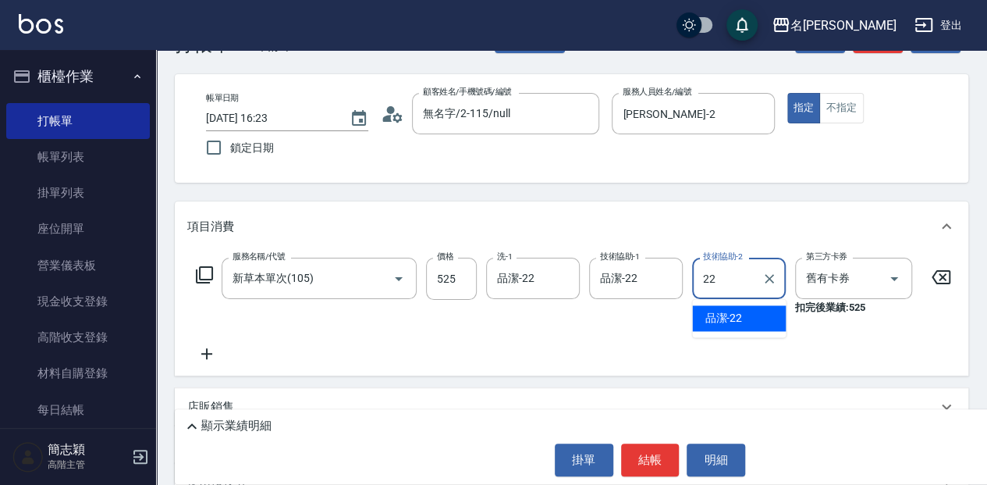
click at [751, 323] on div "品潔 -22" at bounding box center [739, 318] width 94 height 26
type input "品潔-22"
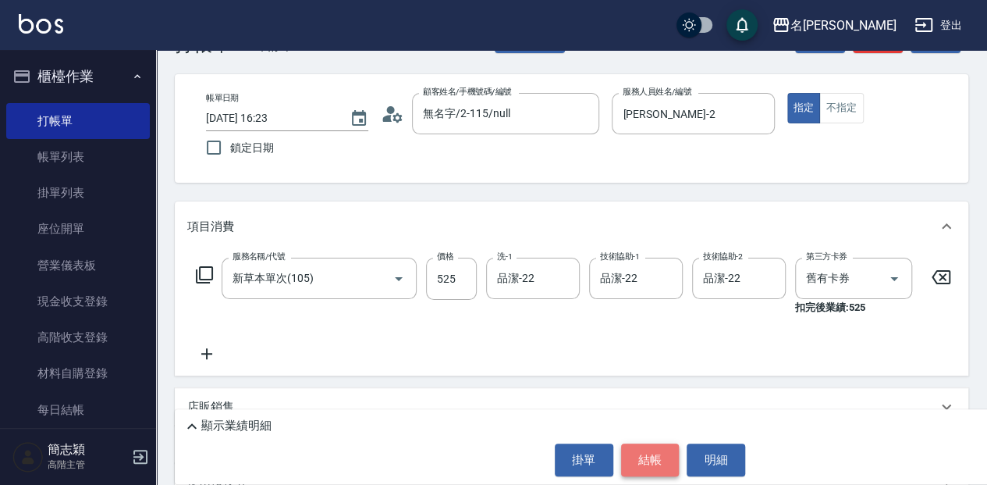
click at [646, 463] on button "結帳" at bounding box center [650, 459] width 59 height 33
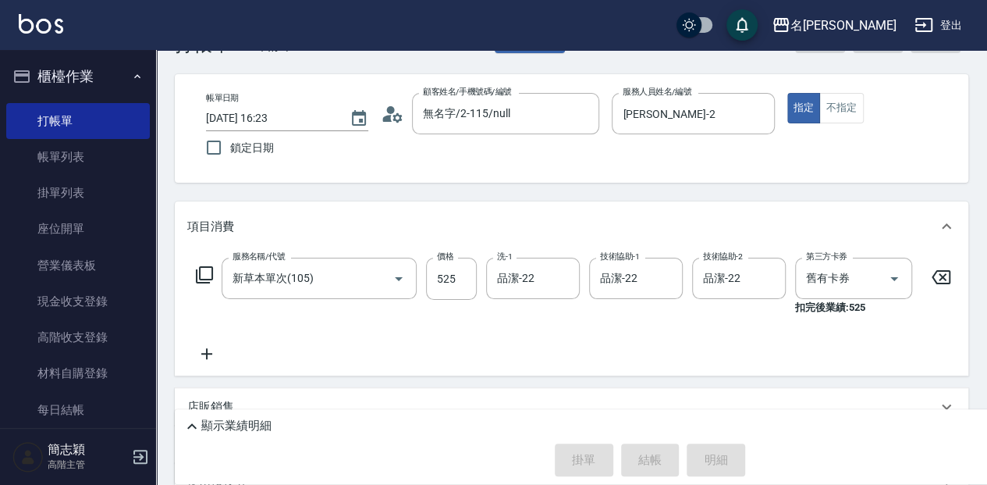
type input "[DATE] 16:24"
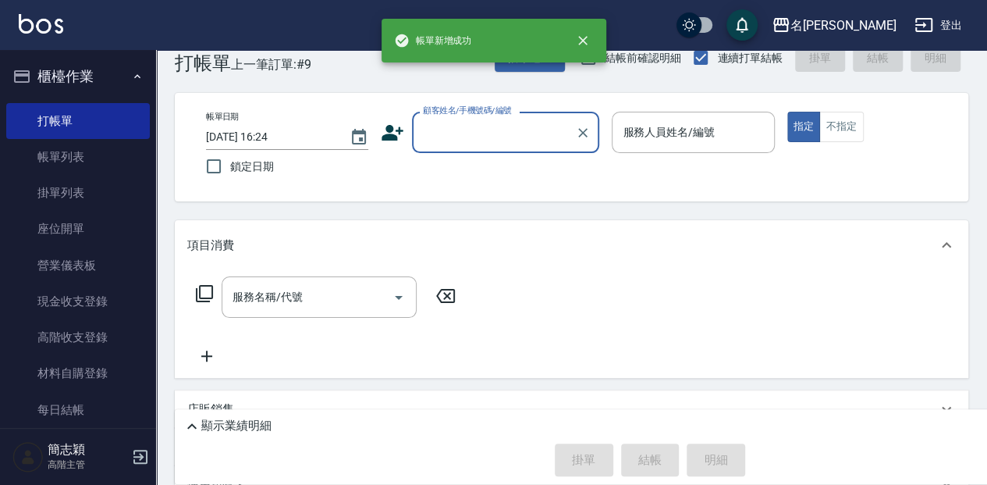
scroll to position [0, 0]
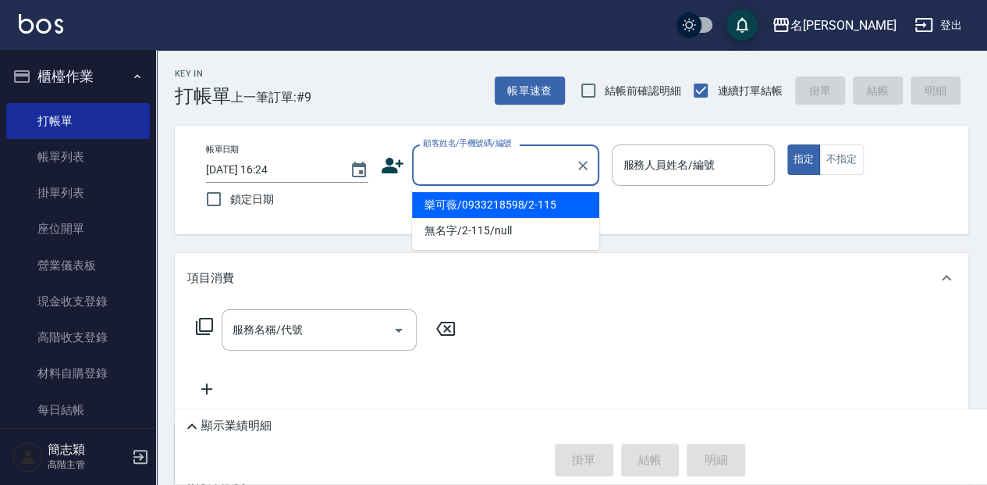
click at [523, 176] on input "顧客姓名/手機號碼/編號" at bounding box center [494, 164] width 150 height 27
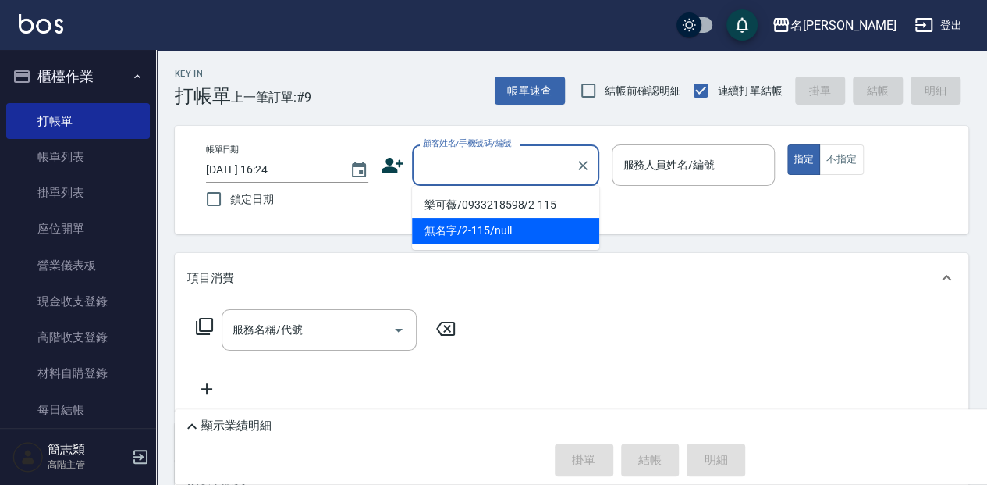
click at [528, 219] on li "無名字/2-115/null" at bounding box center [505, 231] width 187 height 26
type input "無名字/2-115/null"
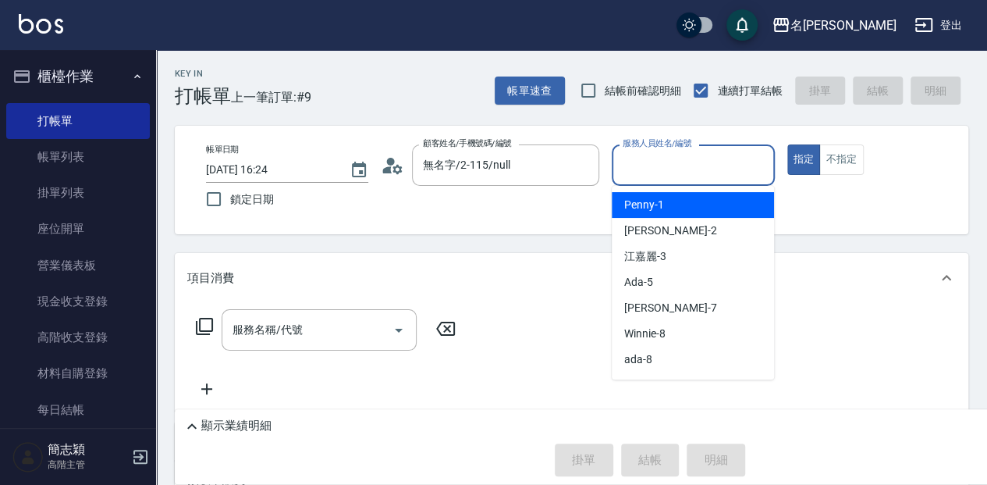
click at [665, 162] on input "服務人員姓名/編號" at bounding box center [693, 164] width 148 height 27
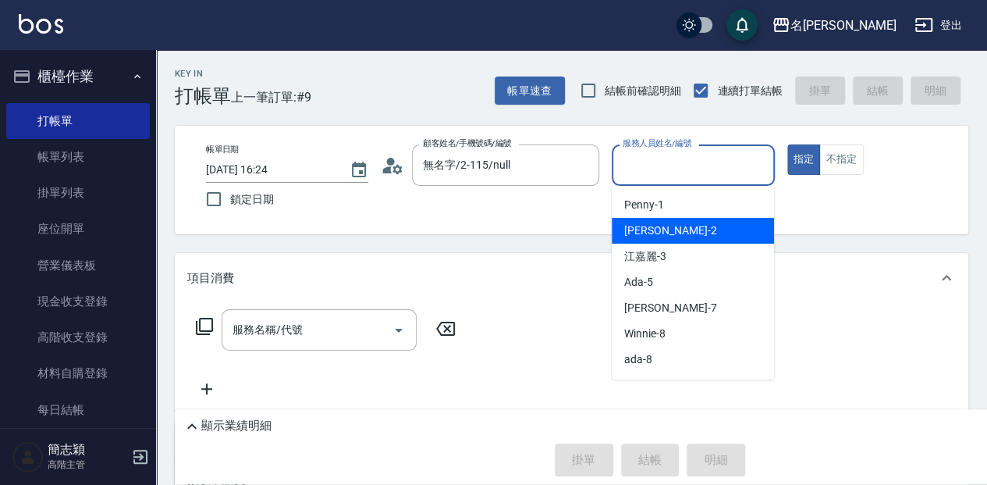
click at [670, 236] on div "[PERSON_NAME] -2" at bounding box center [693, 231] width 162 height 26
type input "[PERSON_NAME]-2"
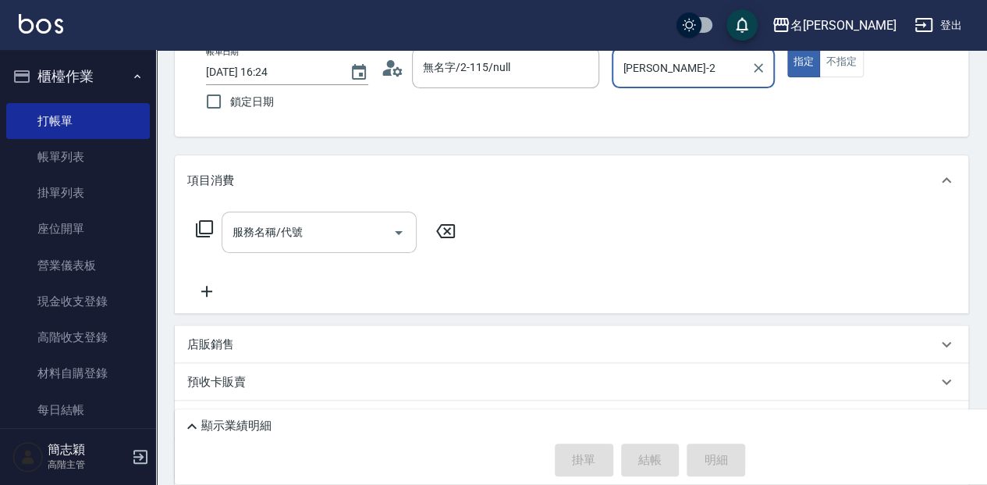
scroll to position [104, 0]
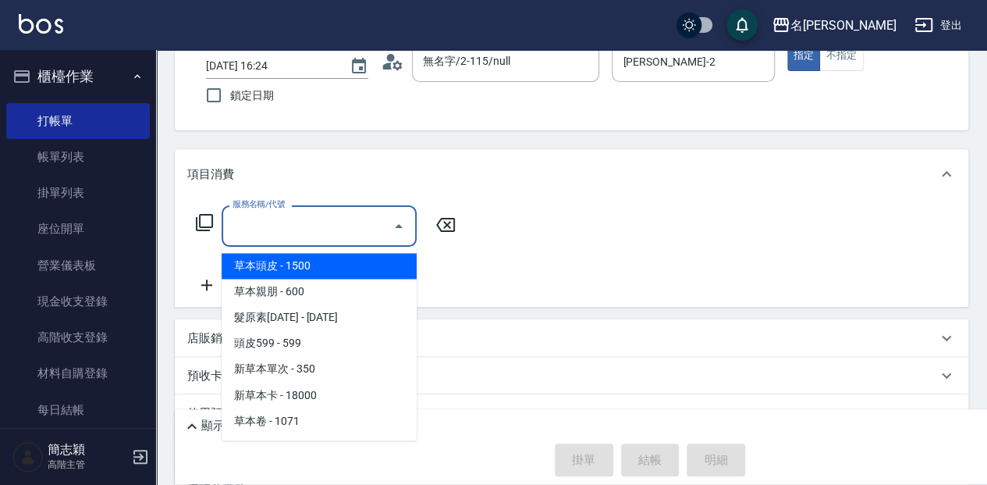
click at [340, 222] on input "服務名稱/代號" at bounding box center [308, 225] width 158 height 27
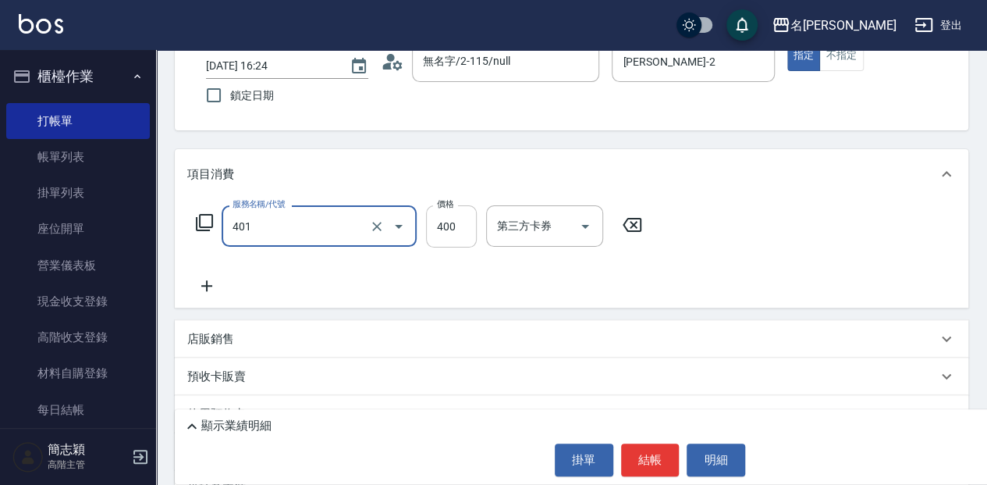
type input "剪髮(400)(401)"
click at [457, 226] on input "400" at bounding box center [451, 226] width 51 height 42
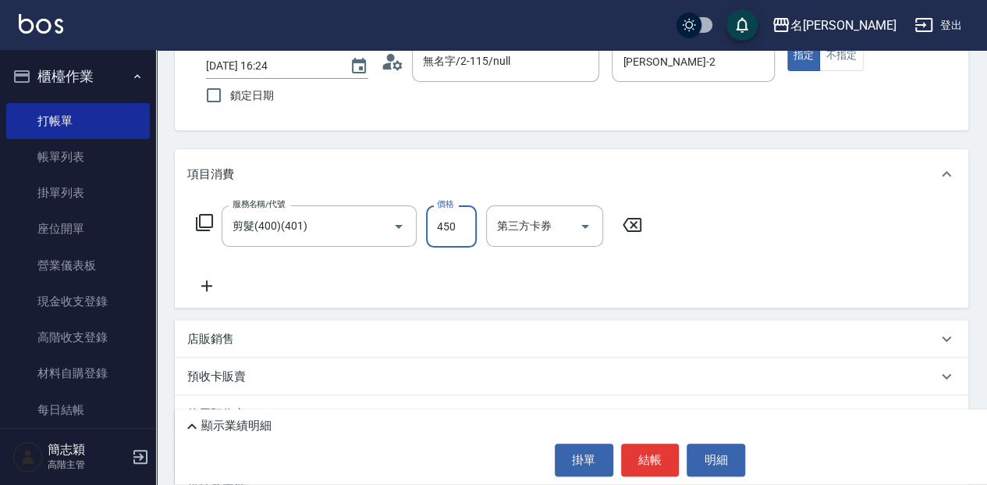
type input "450"
click at [217, 291] on icon at bounding box center [206, 285] width 39 height 19
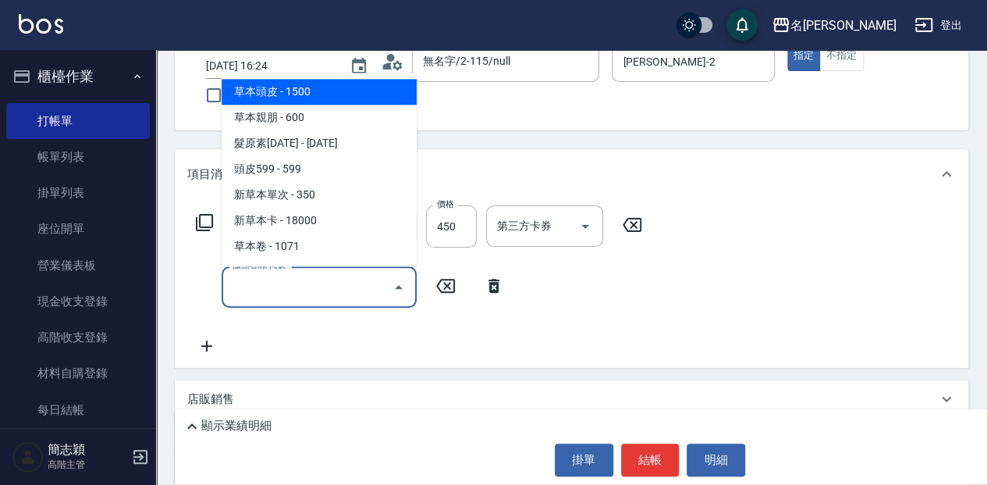
click at [318, 284] on input "服務名稱/代號" at bounding box center [308, 286] width 158 height 27
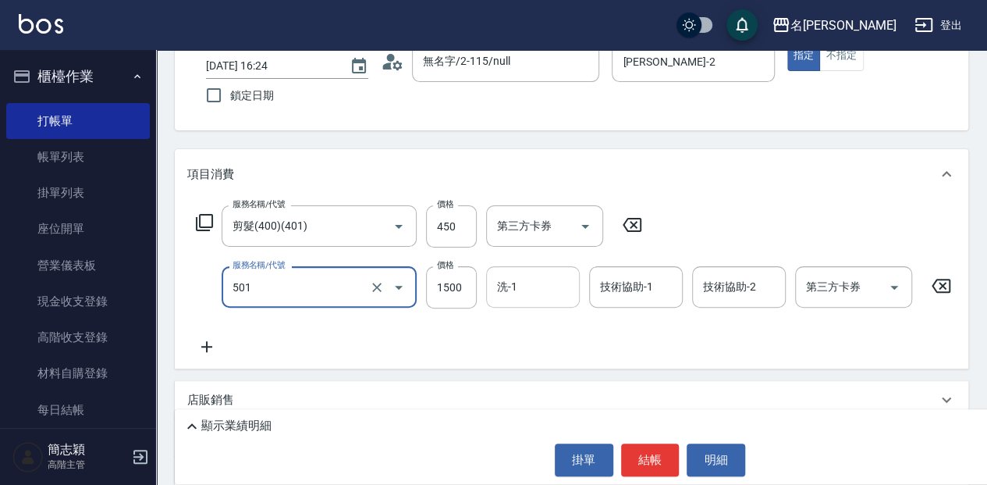
scroll to position [156, 0]
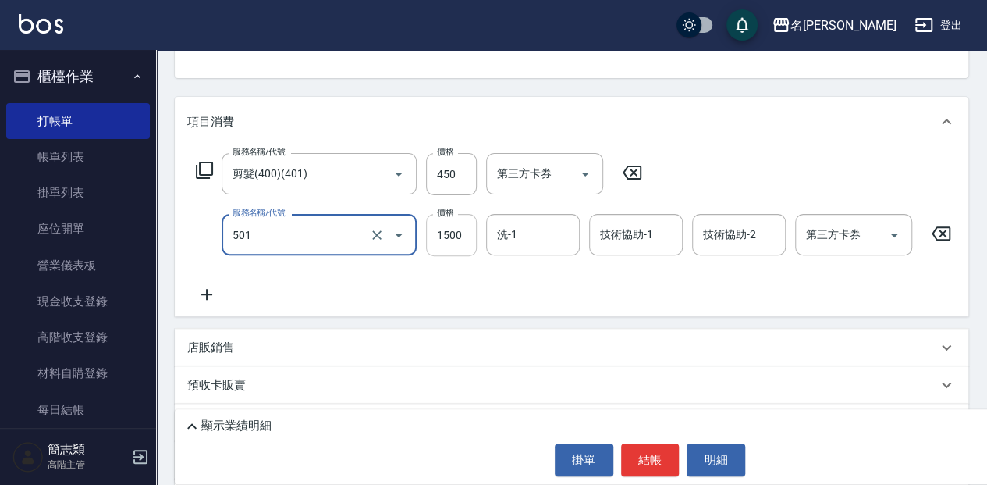
type input "染髮(1500](501)"
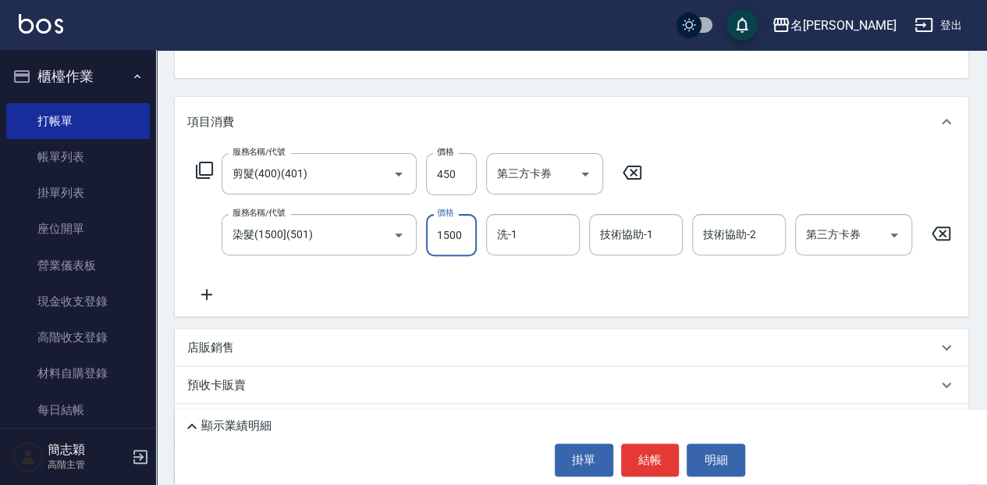
click at [458, 231] on input "1500" at bounding box center [451, 235] width 51 height 42
type input "1900"
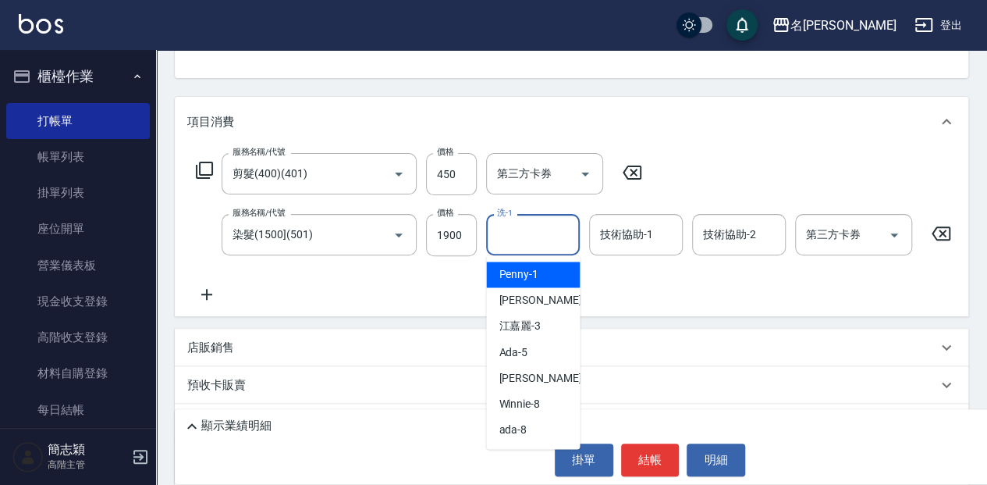
click at [534, 240] on input "洗-1" at bounding box center [533, 234] width 80 height 27
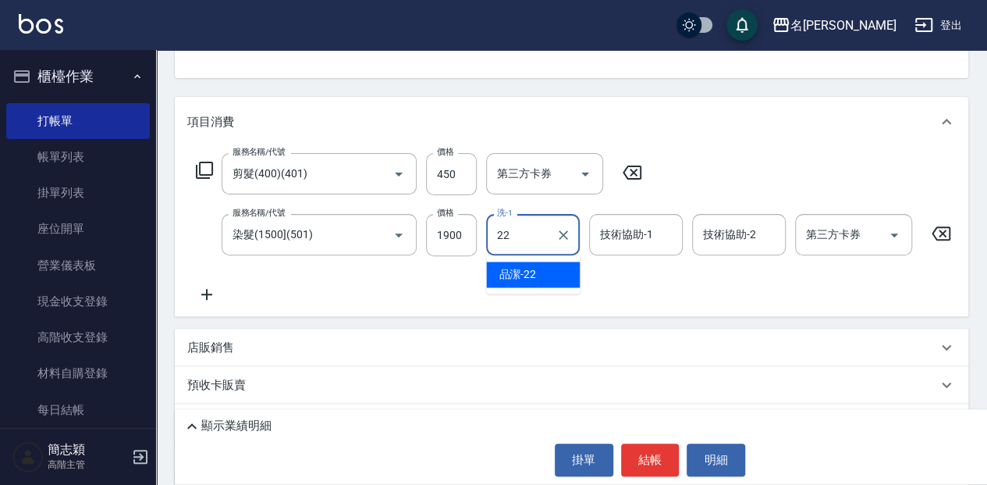
click at [550, 265] on div "品潔 -22" at bounding box center [533, 274] width 94 height 26
type input "品潔-22"
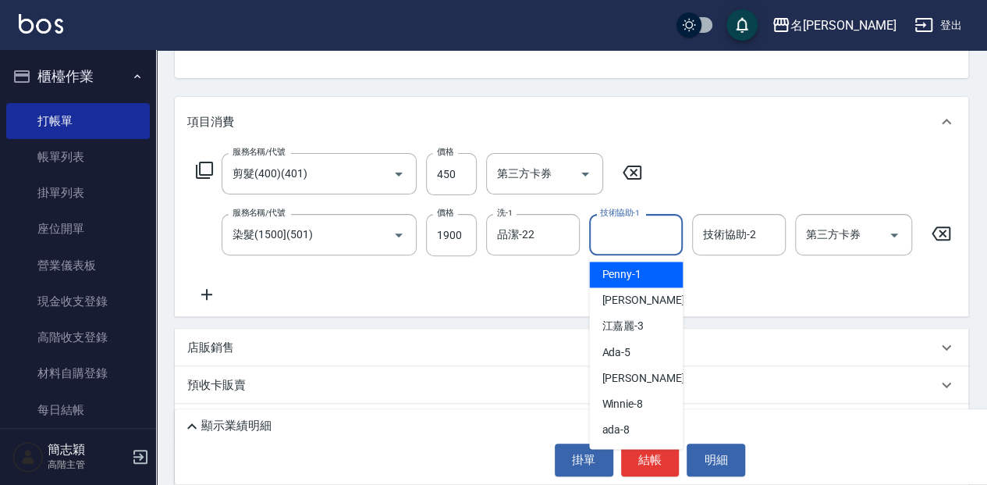
click at [659, 224] on input "技術協助-1" at bounding box center [636, 234] width 80 height 27
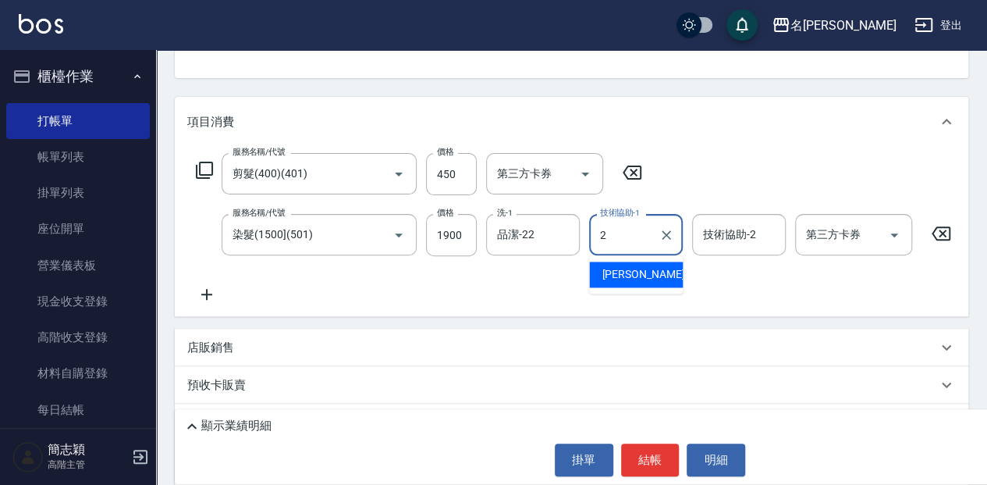
drag, startPoint x: 637, startPoint y: 272, endPoint x: 674, endPoint y: 262, distance: 38.8
click at [638, 272] on div "[PERSON_NAME] -2" at bounding box center [636, 274] width 94 height 26
type input "[PERSON_NAME]-2"
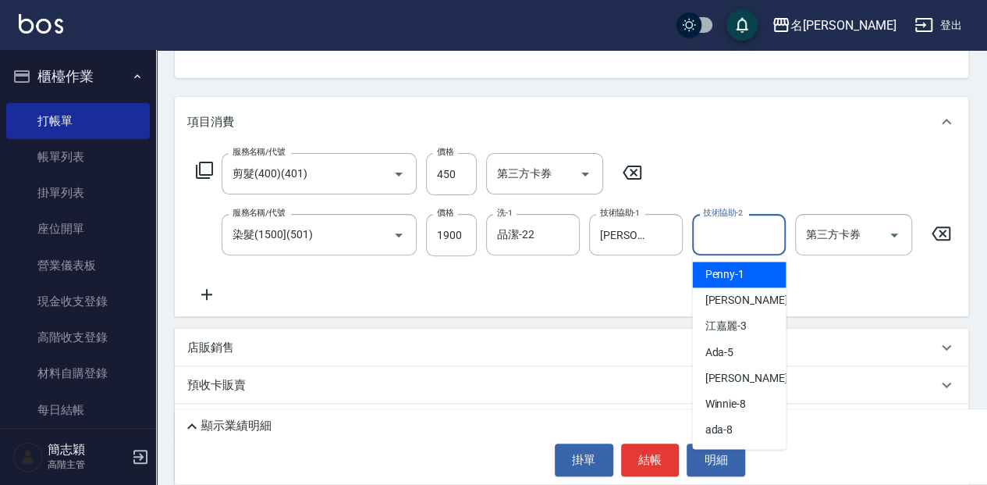
click at [723, 236] on input "技術協助-2" at bounding box center [739, 234] width 80 height 27
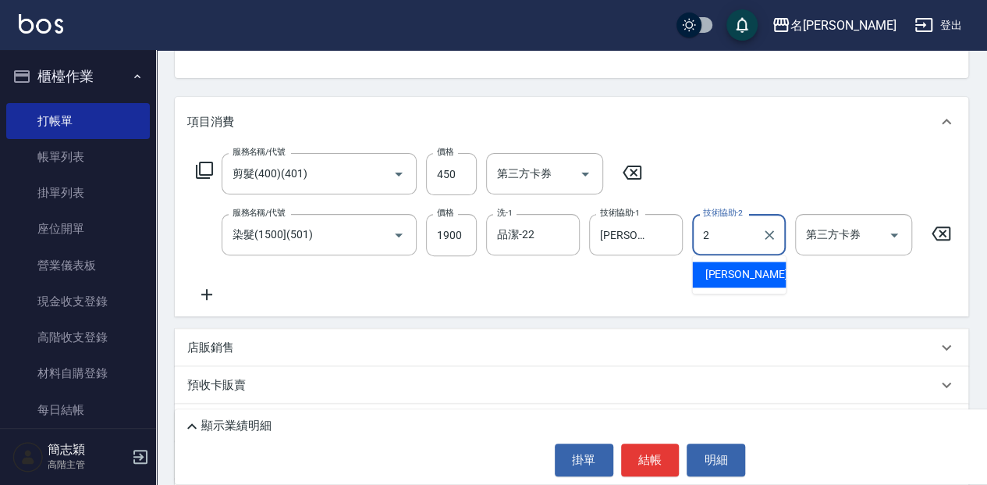
click at [729, 276] on span "[PERSON_NAME] -2" at bounding box center [751, 274] width 92 height 16
type input "[PERSON_NAME]-2"
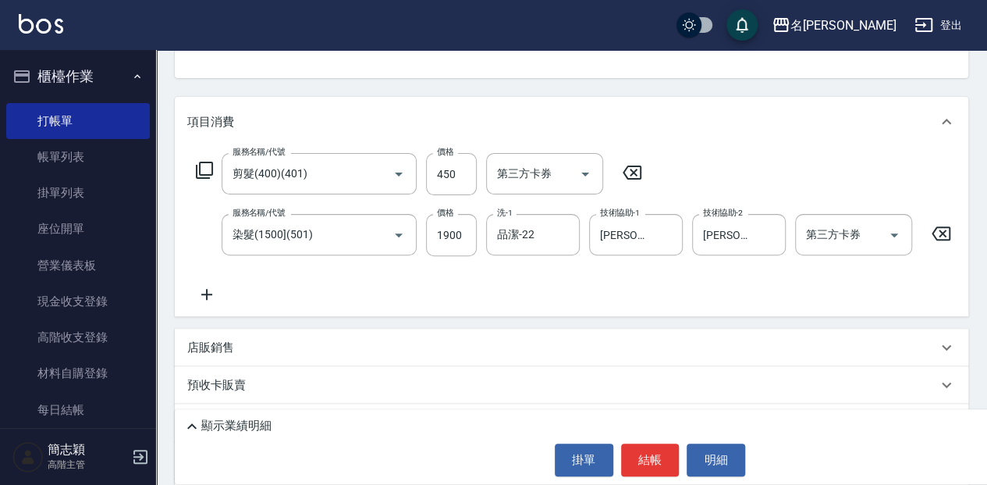
click at [201, 298] on icon at bounding box center [206, 294] width 39 height 19
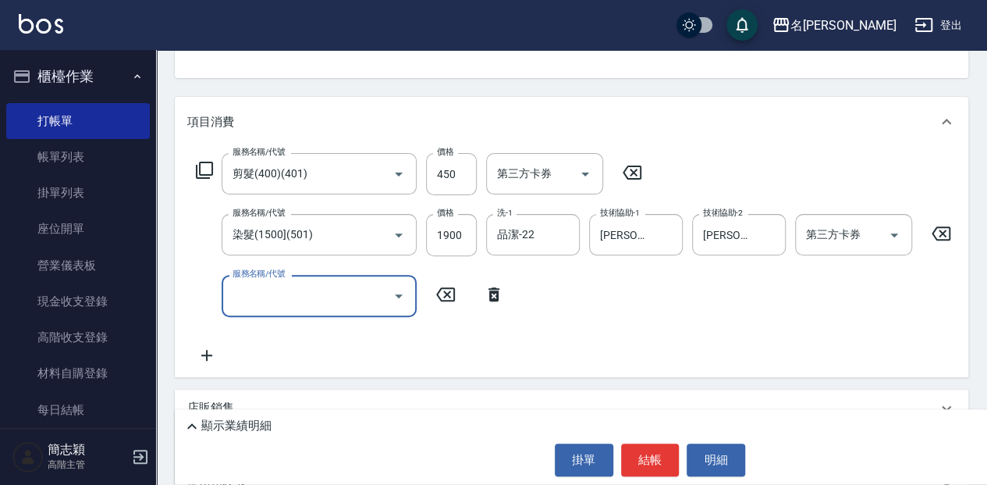
click at [321, 292] on input "服務名稱/代號" at bounding box center [308, 295] width 158 height 27
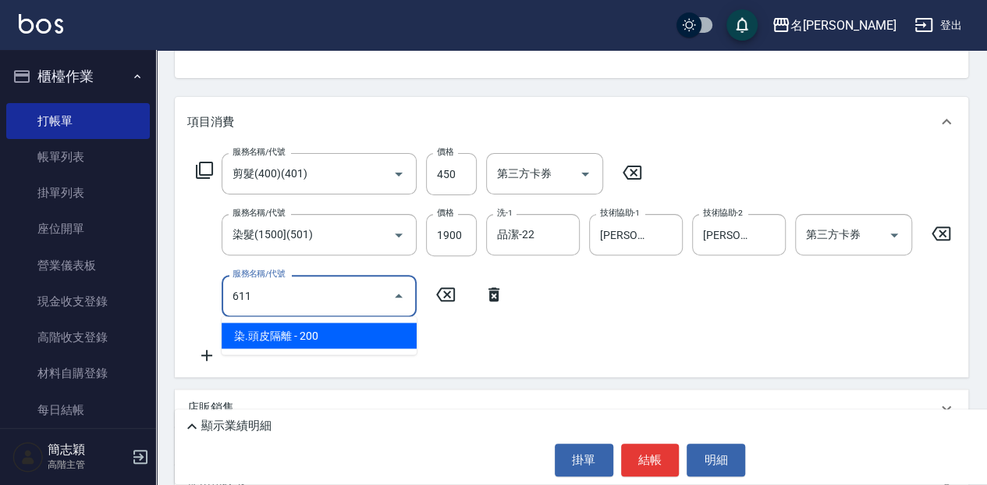
click at [395, 332] on span "染.頭皮隔離 - 200" at bounding box center [319, 335] width 195 height 26
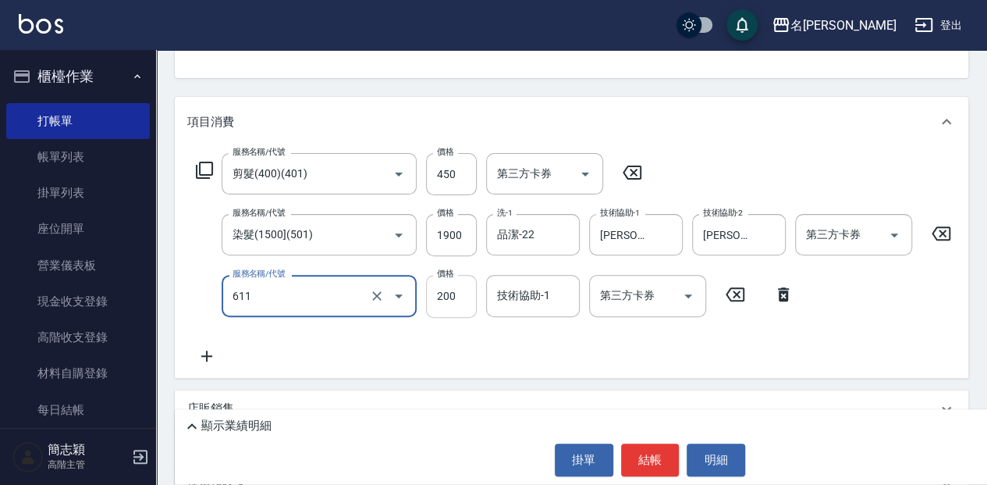
type input "染.頭皮隔離(611)"
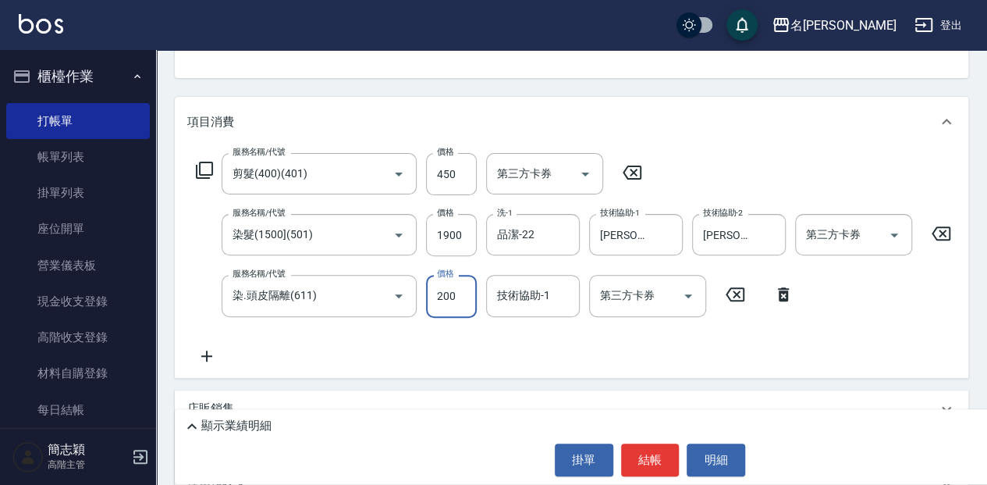
click at [470, 290] on input "200" at bounding box center [451, 296] width 51 height 42
type input "300"
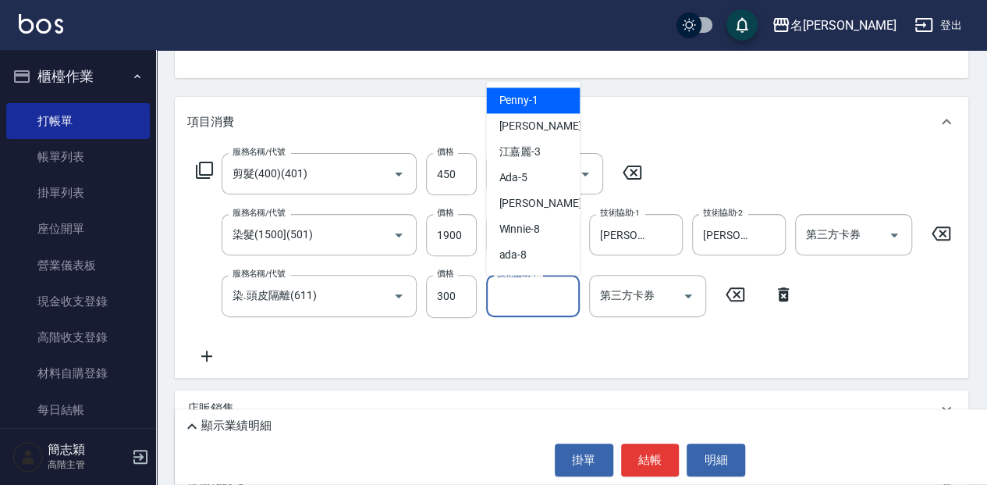
click at [520, 294] on input "技術協助-1" at bounding box center [533, 295] width 80 height 27
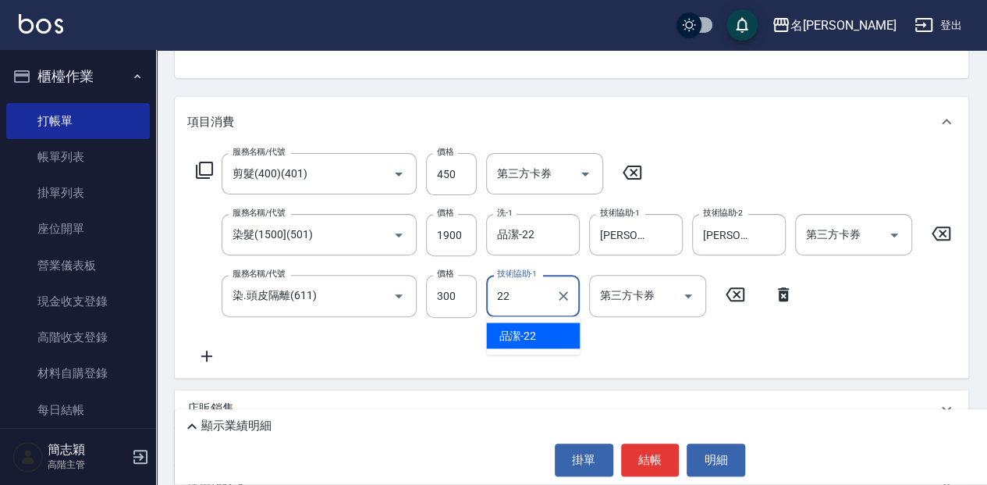
click at [555, 336] on div "品潔 -22" at bounding box center [533, 335] width 94 height 26
type input "品潔-22"
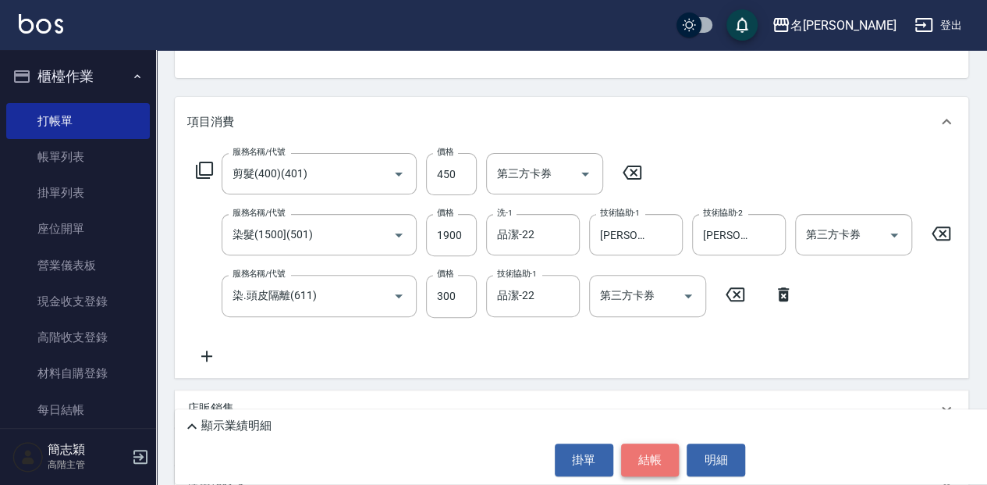
click at [648, 454] on button "結帳" at bounding box center [650, 459] width 59 height 33
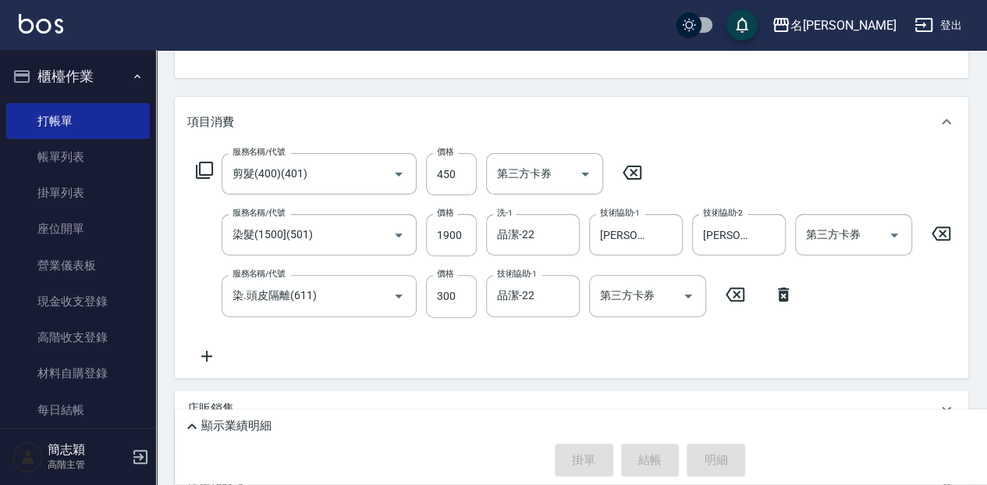
type input "[DATE] 16:25"
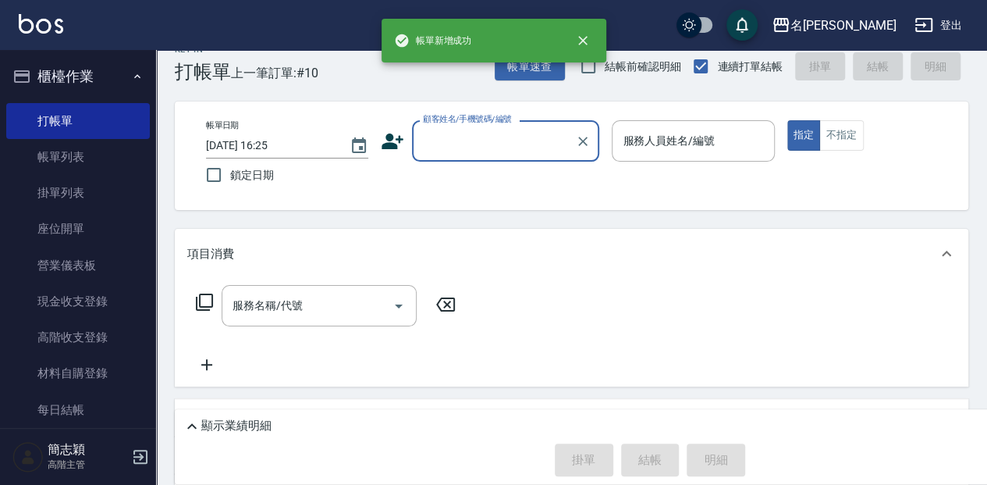
scroll to position [0, 0]
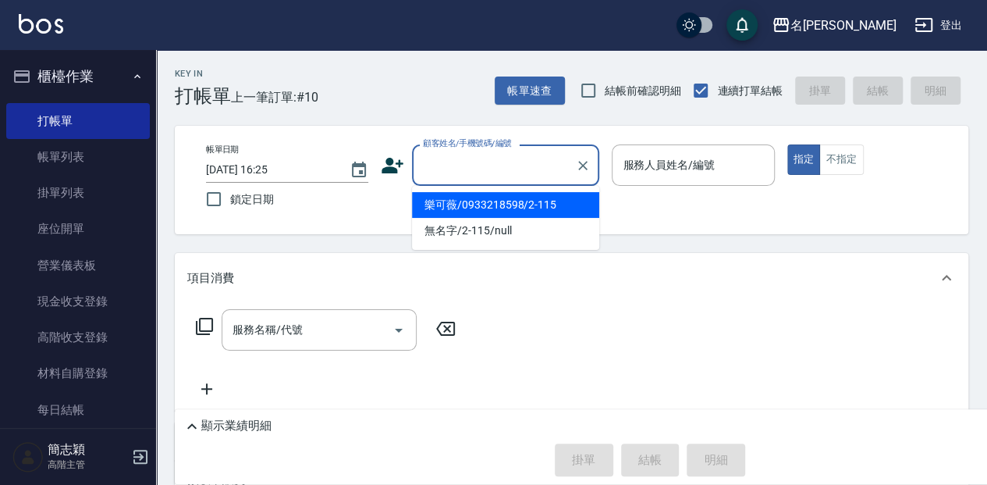
click at [470, 158] on input "顧客姓名/手機號碼/編號" at bounding box center [494, 164] width 150 height 27
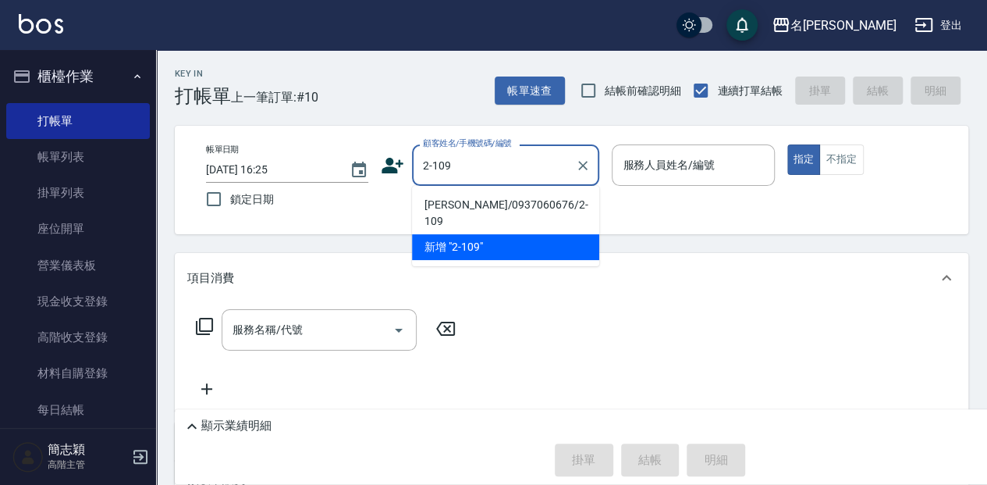
click at [518, 203] on li "[PERSON_NAME]/0937060676/2-109" at bounding box center [505, 213] width 187 height 42
type input "[PERSON_NAME]/0937060676/2-109"
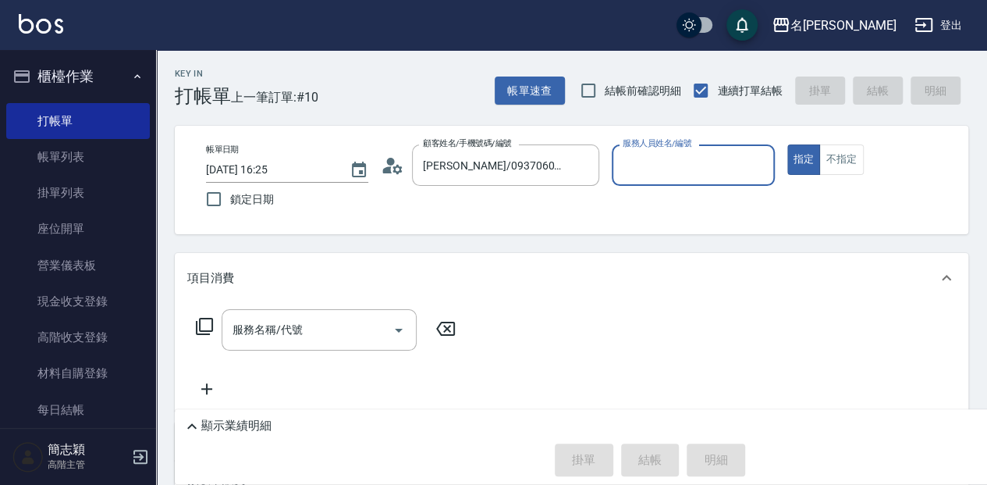
type input "[PERSON_NAME]-2"
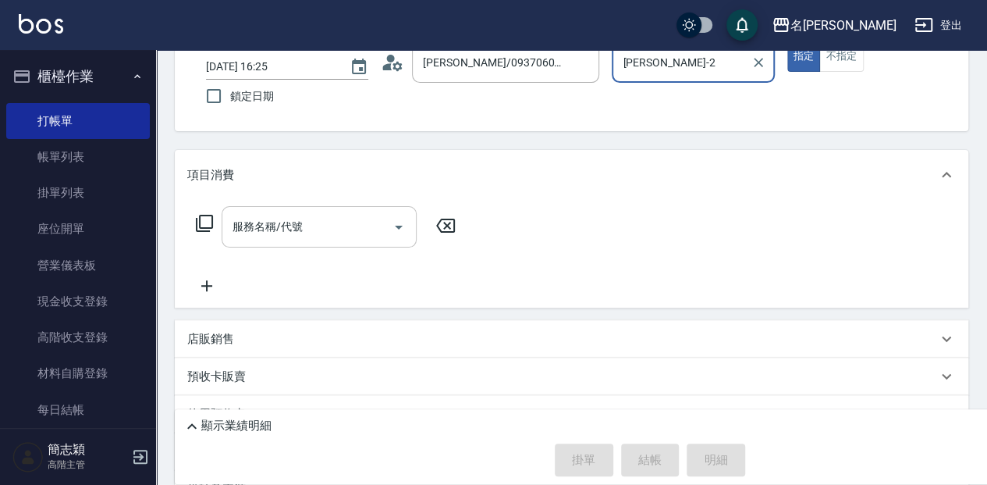
scroll to position [104, 0]
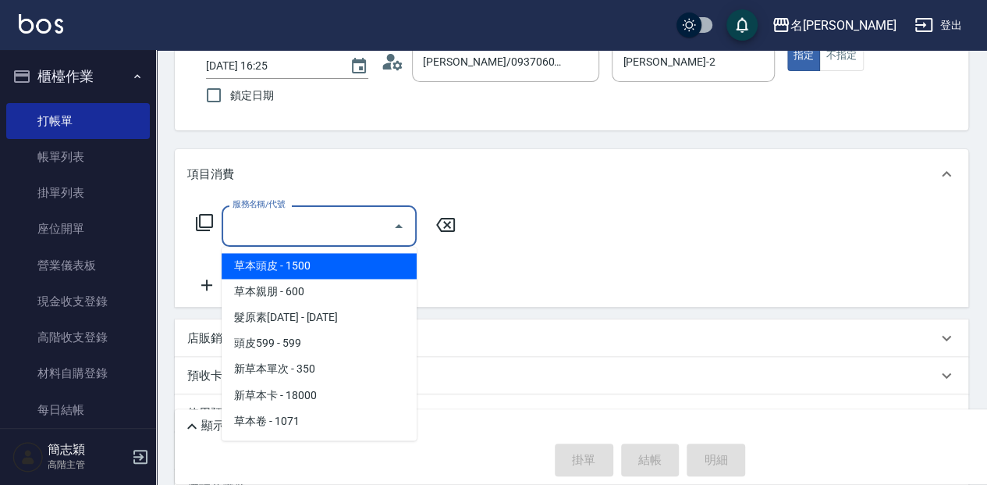
click at [305, 228] on input "服務名稱/代號" at bounding box center [308, 225] width 158 height 27
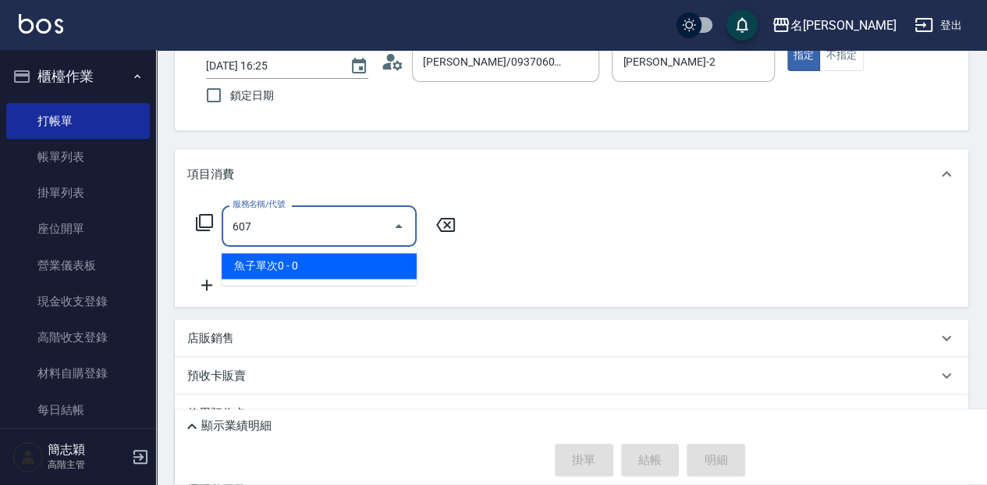
click at [371, 268] on span "魚子單次0 - 0" at bounding box center [319, 266] width 195 height 26
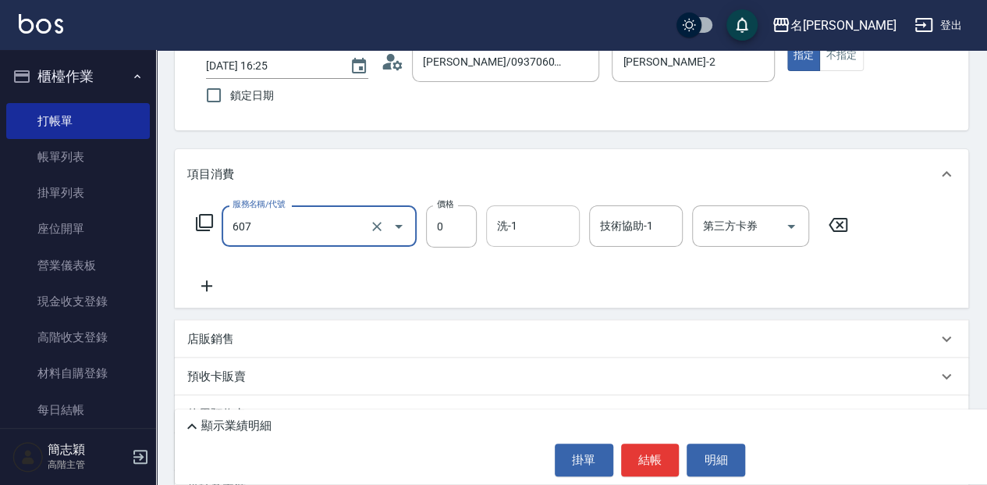
type input "魚子單次0(607)"
click at [537, 222] on input "洗-1" at bounding box center [533, 225] width 80 height 27
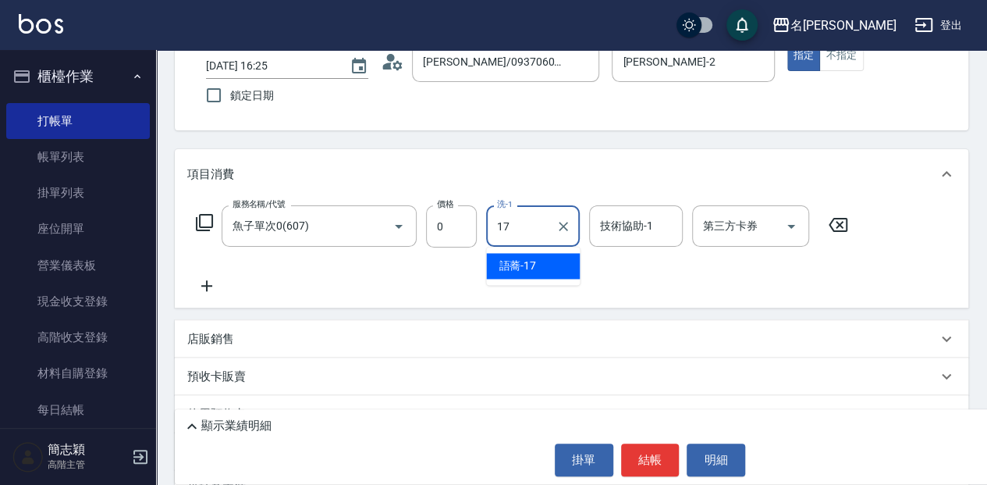
click at [529, 270] on span "語蕎 -17" at bounding box center [517, 266] width 37 height 16
type input "語蕎-17"
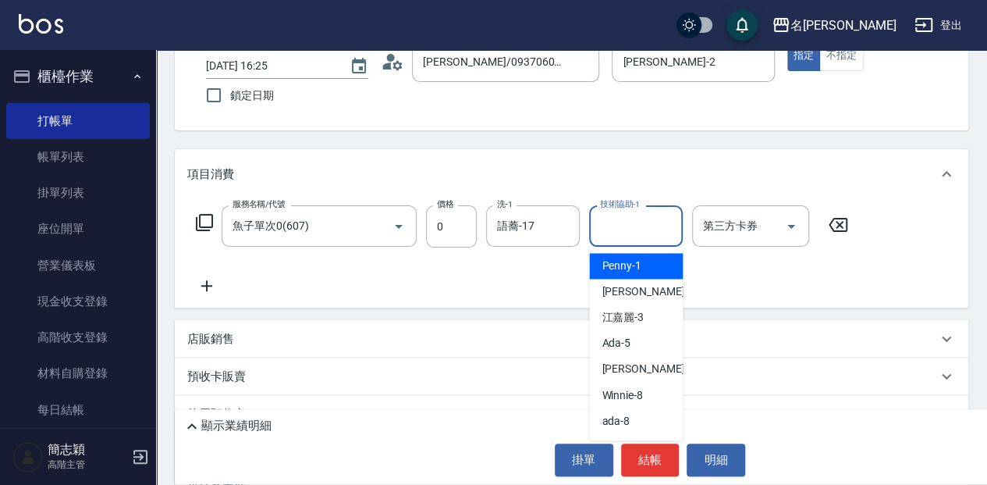
click at [637, 225] on input "技術協助-1" at bounding box center [636, 225] width 80 height 27
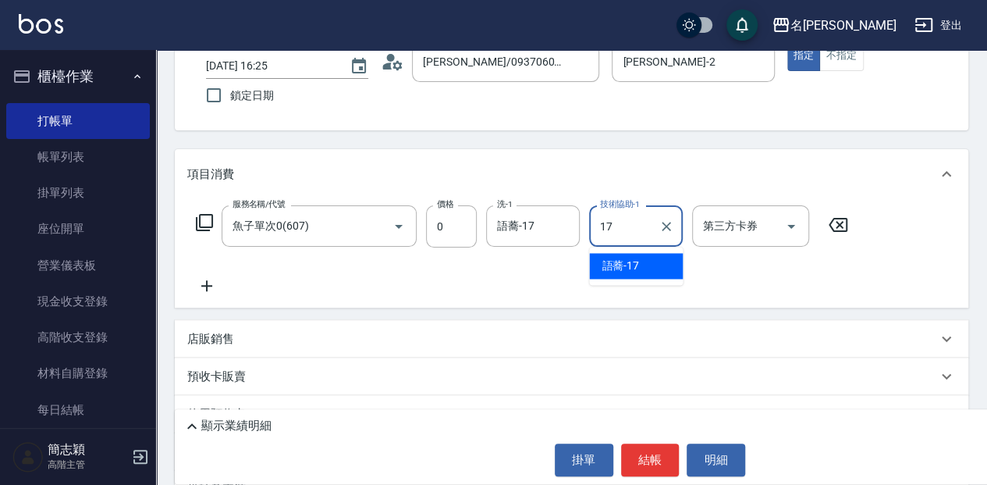
click at [629, 266] on span "語蕎 -17" at bounding box center [620, 266] width 37 height 16
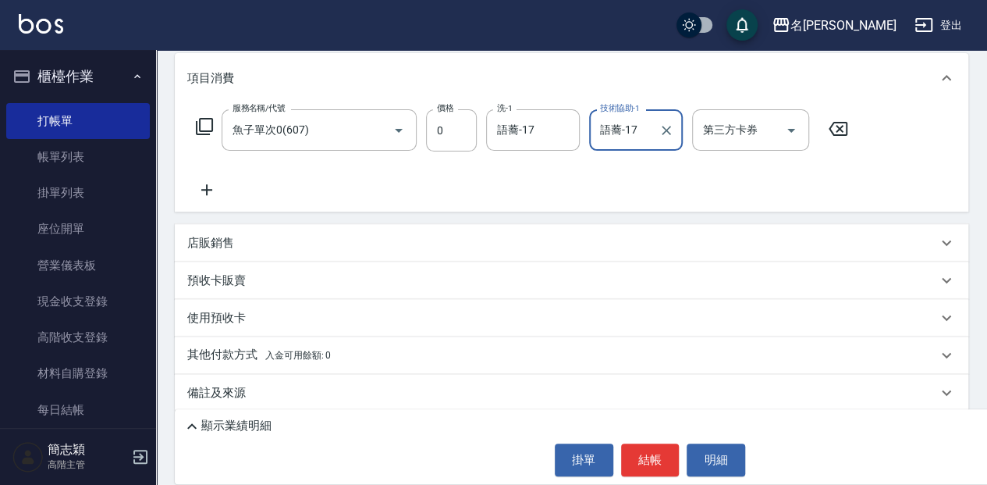
scroll to position [212, 0]
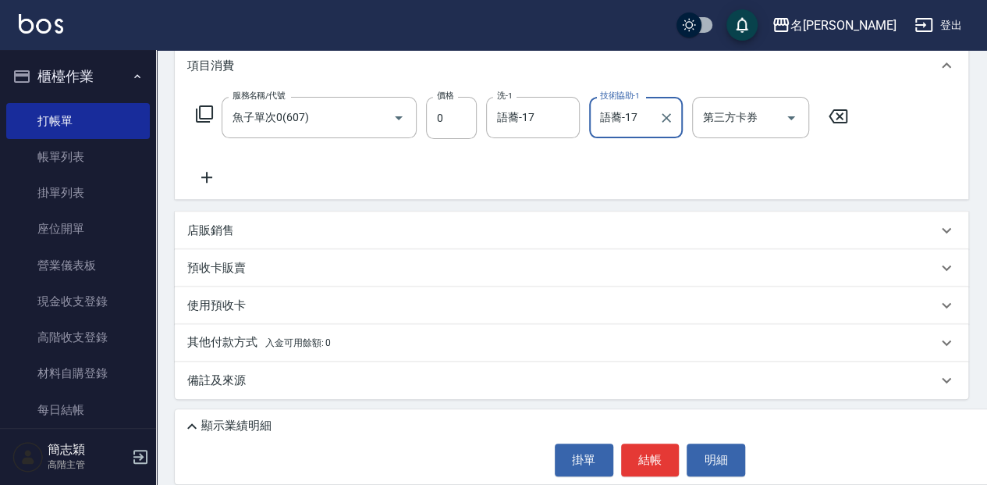
type input "語蕎-17"
click at [207, 184] on icon at bounding box center [206, 177] width 39 height 19
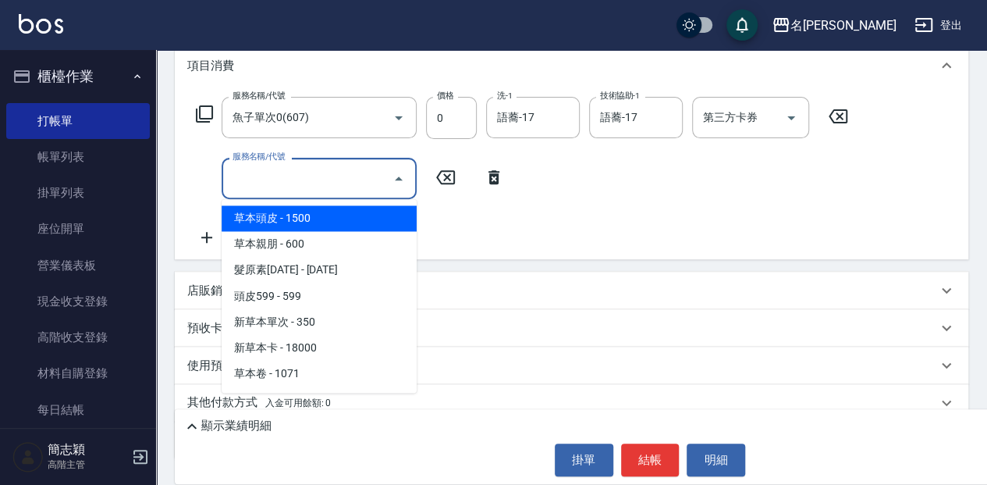
click at [290, 178] on input "服務名稱/代號" at bounding box center [308, 178] width 158 height 27
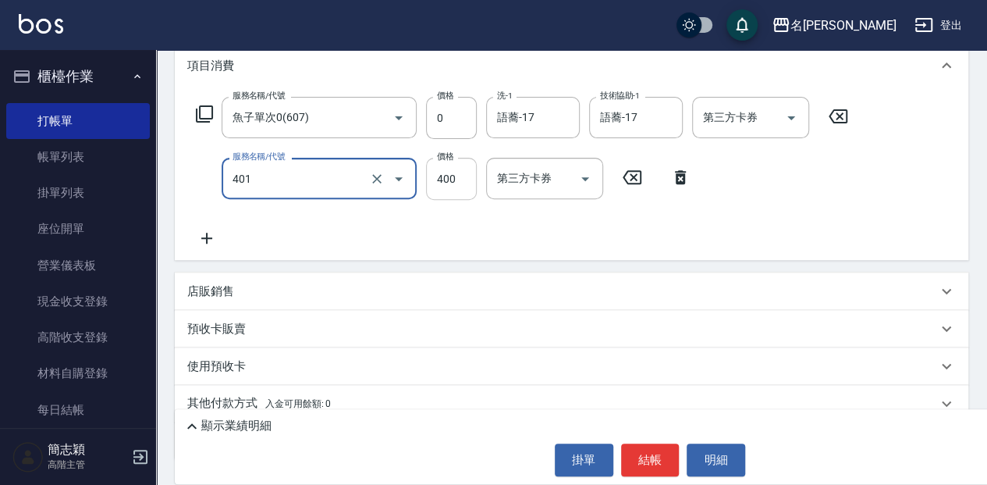
type input "剪髮(400)(401)"
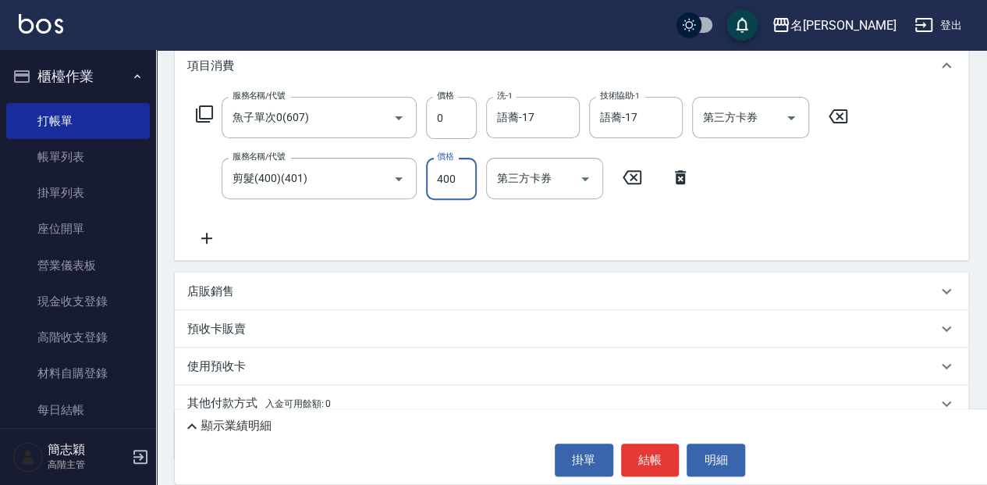
click at [456, 183] on input "400" at bounding box center [451, 179] width 51 height 42
type input "450"
click at [649, 456] on button "結帳" at bounding box center [650, 459] width 59 height 33
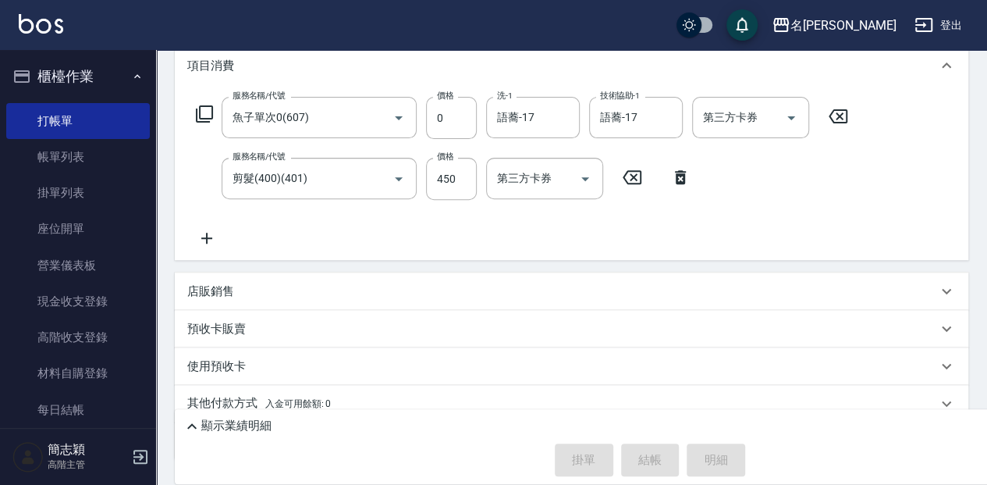
type input "[DATE] 16:26"
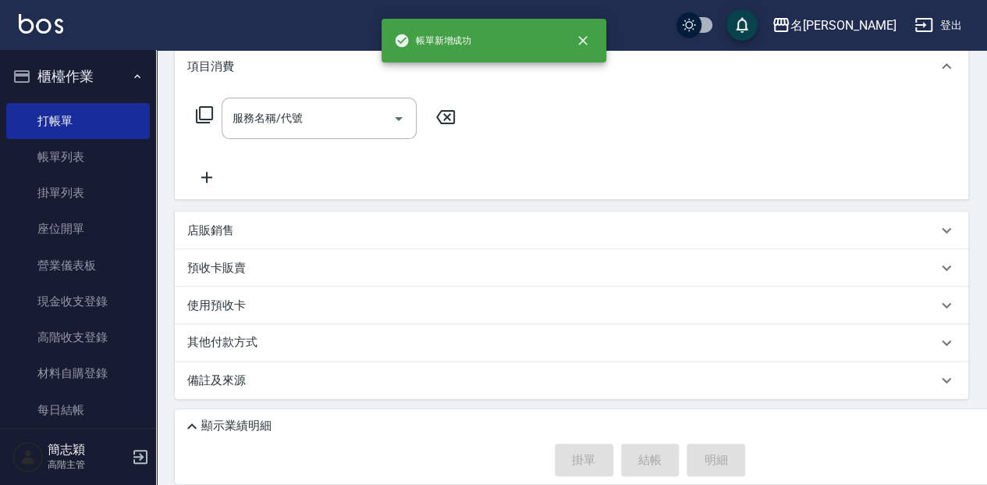
scroll to position [0, 0]
